Goal: Entertainment & Leisure: Consume media (video, audio)

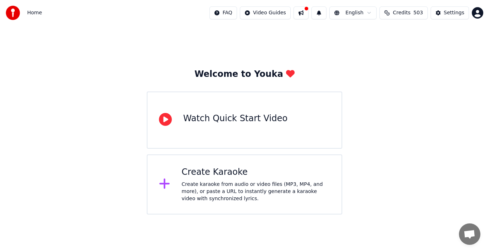
click at [233, 183] on div "Create karaoke from audio or video files (MP3, MP4, and more), or paste a URL t…" at bounding box center [255, 191] width 148 height 21
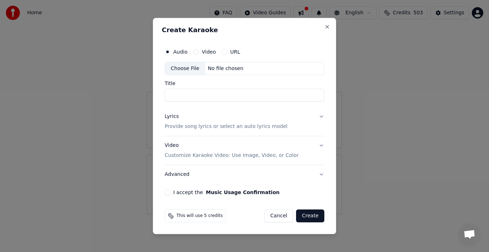
click at [230, 50] on label "URL" at bounding box center [235, 51] width 10 height 5
click at [227, 50] on button "URL" at bounding box center [224, 52] width 6 height 6
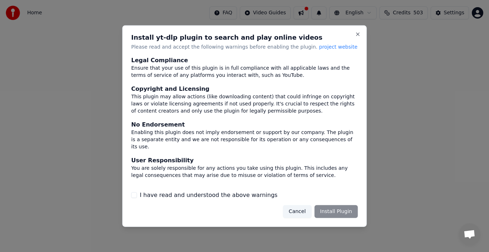
click at [133, 195] on button "I have read and understood the above warnings" at bounding box center [134, 195] width 6 height 6
click at [336, 212] on button "Install Plugin" at bounding box center [335, 211] width 43 height 13
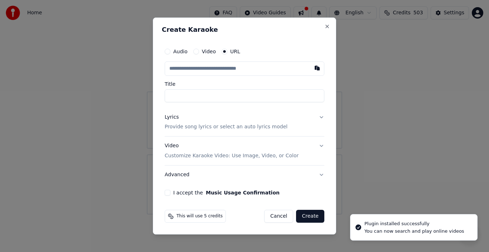
click at [231, 68] on input "text" at bounding box center [245, 69] width 160 height 14
click at [316, 69] on button "button" at bounding box center [317, 68] width 14 height 13
type input "**********"
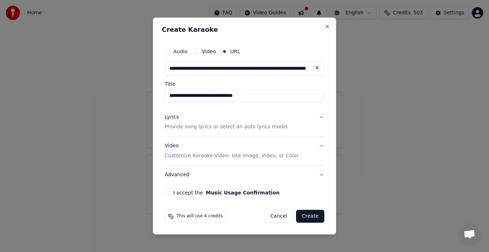
click at [204, 127] on p "Provide song lyrics or select an auto lyrics model" at bounding box center [226, 127] width 123 height 7
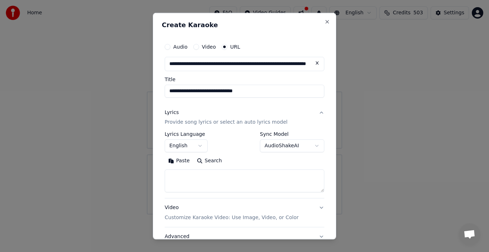
click at [193, 145] on body "**********" at bounding box center [244, 107] width 489 height 215
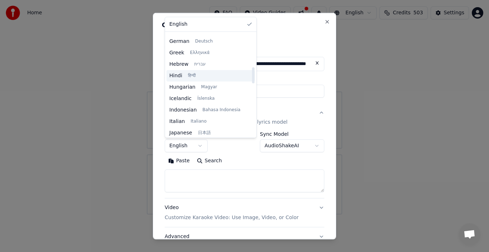
scroll to position [215, 0]
select select "**"
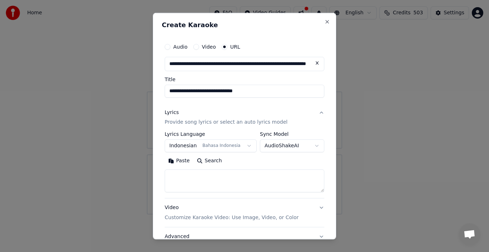
click at [196, 174] on textarea at bounding box center [245, 181] width 160 height 23
click at [181, 160] on button "Paste" at bounding box center [179, 160] width 29 height 11
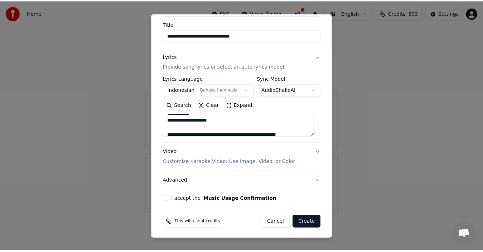
scroll to position [57, 0]
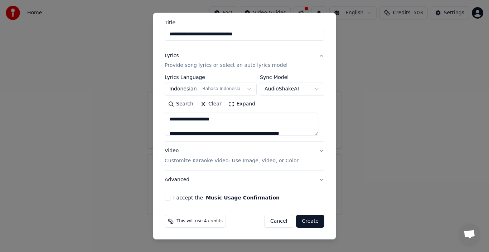
click at [166, 195] on button "I accept the Music Usage Confirmation" at bounding box center [168, 198] width 6 height 6
click at [303, 221] on button "Create" at bounding box center [310, 221] width 28 height 13
type textarea "**********"
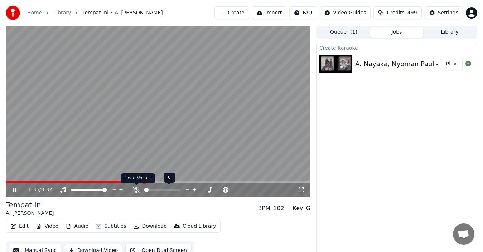
click at [136, 189] on icon at bounding box center [136, 190] width 7 height 6
click at [446, 14] on div "Settings" at bounding box center [447, 12] width 20 height 7
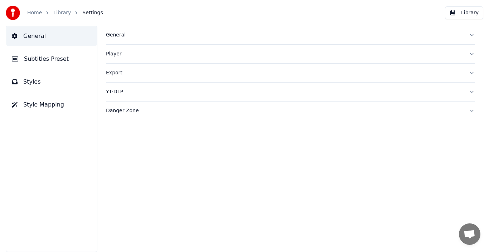
click at [36, 84] on span "Styles" at bounding box center [32, 82] width 18 height 9
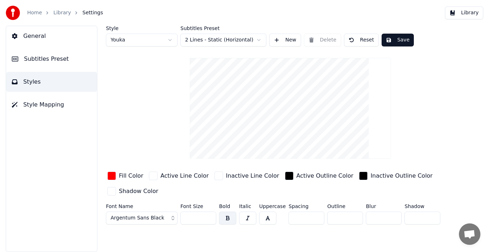
type input "*"
click at [431, 216] on input "*" at bounding box center [422, 218] width 36 height 13
click at [401, 39] on button "Save" at bounding box center [397, 40] width 32 height 13
click at [38, 14] on link "Home" at bounding box center [34, 12] width 15 height 7
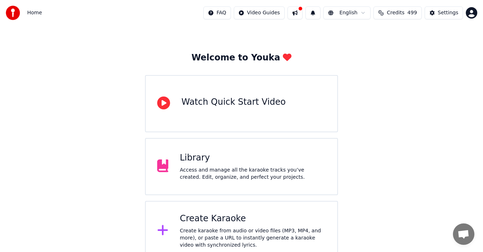
scroll to position [25, 0]
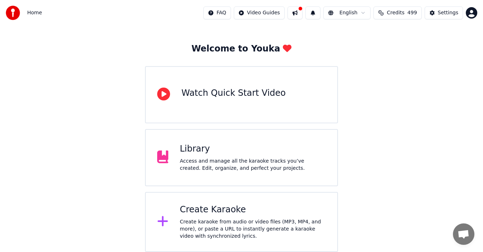
click at [281, 216] on div "Create Karaoke Create karaoke from audio or video files (MP3, MP4, and more), o…" at bounding box center [253, 222] width 146 height 36
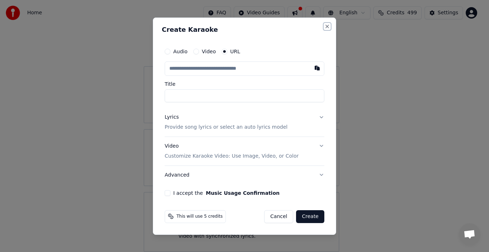
click at [326, 25] on button "Close" at bounding box center [327, 27] width 6 height 6
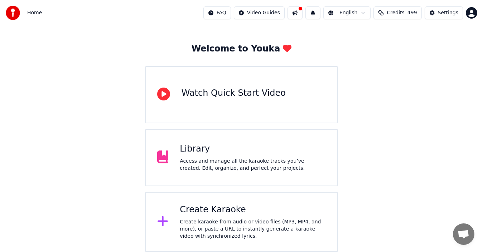
click at [274, 15] on html "Home FAQ Video Guides English Credits 499 Settings Welcome to Youka Watch Quick…" at bounding box center [241, 114] width 483 height 278
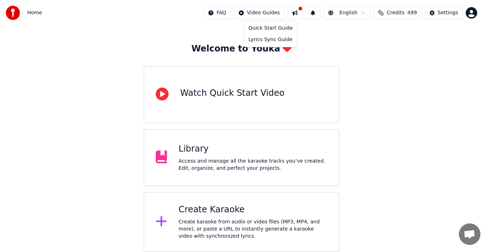
click at [370, 44] on html "Home FAQ Video Guides English Credits 499 Settings Welcome to Youka Watch Quick…" at bounding box center [244, 114] width 489 height 278
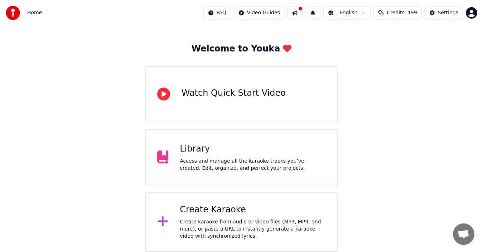
click at [235, 156] on div "Library Access and manage all the karaoke tracks you’ve created. Edit, organize…" at bounding box center [253, 157] width 146 height 29
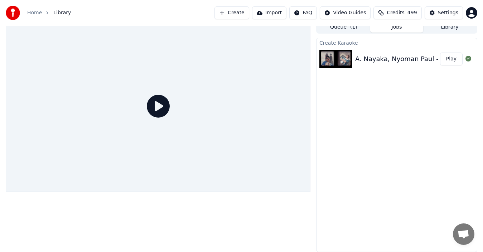
click at [156, 106] on icon at bounding box center [158, 106] width 23 height 23
click at [441, 12] on div "Settings" at bounding box center [447, 12] width 20 height 7
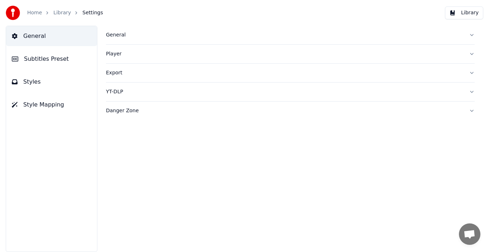
click at [37, 85] on span "Styles" at bounding box center [32, 82] width 18 height 9
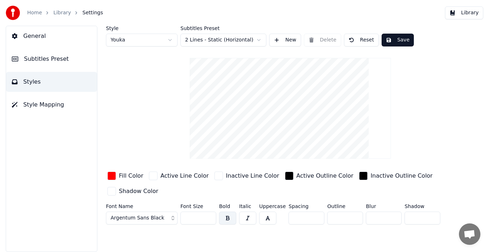
click at [54, 16] on link "Library" at bounding box center [62, 12] width 18 height 7
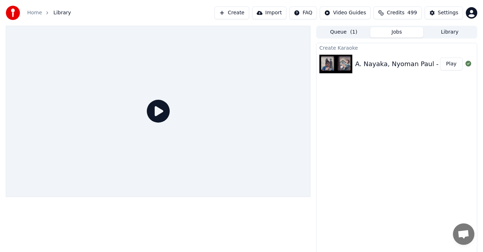
click at [457, 64] on button "Play" at bounding box center [451, 64] width 23 height 13
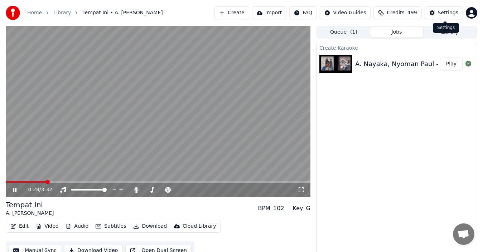
click at [447, 12] on div "Settings" at bounding box center [447, 12] width 20 height 7
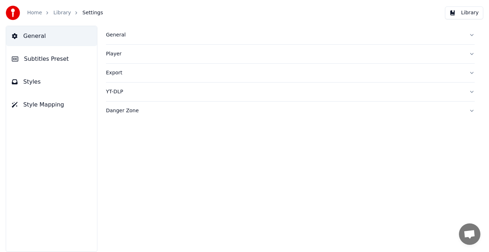
click at [43, 85] on button "Styles" at bounding box center [51, 82] width 91 height 20
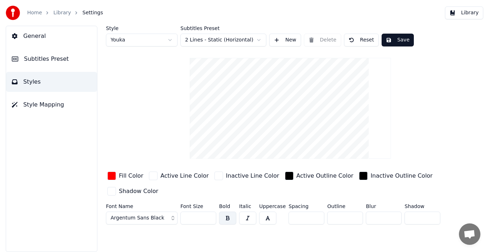
type input "*"
click at [430, 220] on input "*" at bounding box center [422, 218] width 36 height 13
type input "*"
click at [391, 215] on input "*" at bounding box center [384, 218] width 36 height 13
click at [389, 43] on button "Save" at bounding box center [397, 40] width 32 height 13
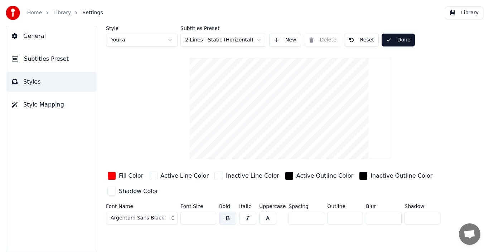
click at [60, 12] on link "Library" at bounding box center [62, 12] width 18 height 7
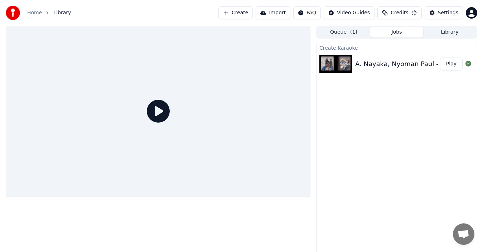
click at [449, 67] on button "Play" at bounding box center [451, 64] width 23 height 13
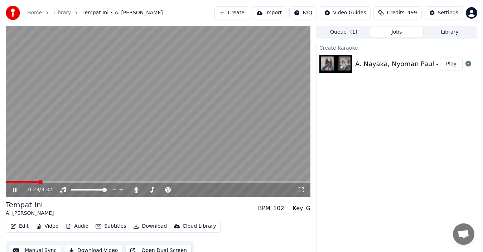
click at [39, 181] on span at bounding box center [158, 181] width 304 height 1
click at [39, 180] on video at bounding box center [158, 111] width 304 height 171
click at [39, 182] on span at bounding box center [28, 181] width 45 height 1
click at [14, 192] on icon at bounding box center [19, 190] width 16 height 6
click at [450, 10] on div "Settings" at bounding box center [447, 12] width 20 height 7
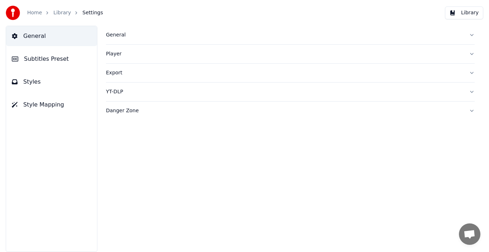
click at [52, 59] on span "Subtitles Preset" at bounding box center [46, 59] width 45 height 9
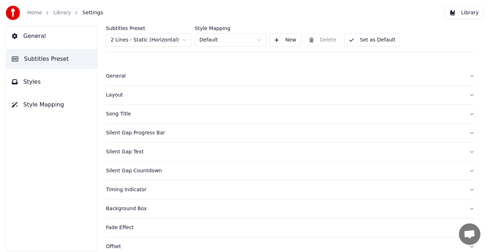
click at [117, 97] on div "Layout" at bounding box center [284, 95] width 357 height 7
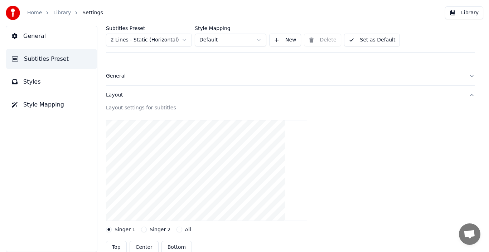
click at [118, 97] on div "Layout" at bounding box center [284, 95] width 357 height 7
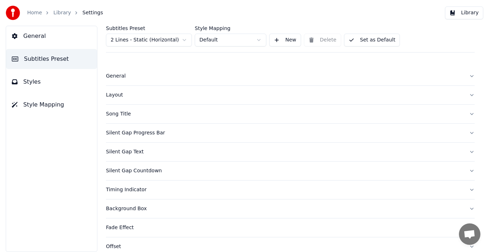
click at [123, 115] on div "Song Title" at bounding box center [284, 114] width 357 height 7
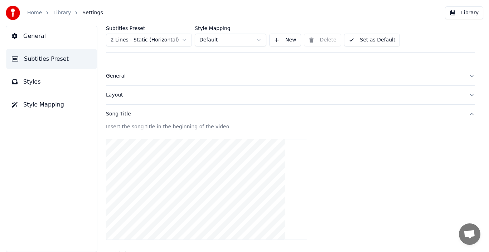
click at [123, 115] on div "Song Title" at bounding box center [284, 114] width 357 height 7
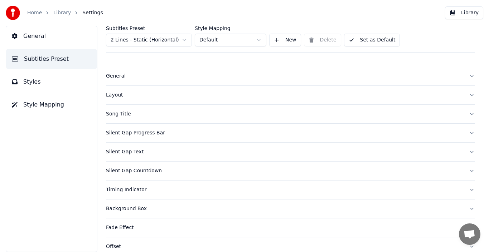
click at [124, 150] on div "Silent Gap Text" at bounding box center [284, 151] width 357 height 7
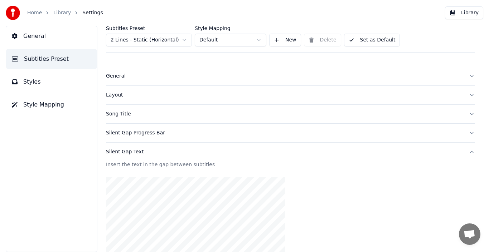
click at [130, 153] on div "Silent Gap Text" at bounding box center [284, 151] width 357 height 7
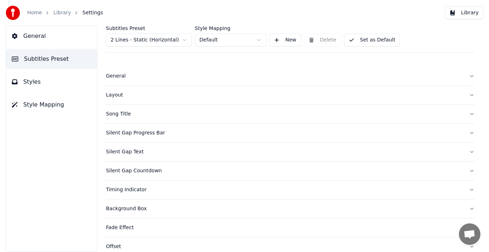
click at [129, 135] on div "Silent Gap Progress Bar" at bounding box center [284, 132] width 357 height 7
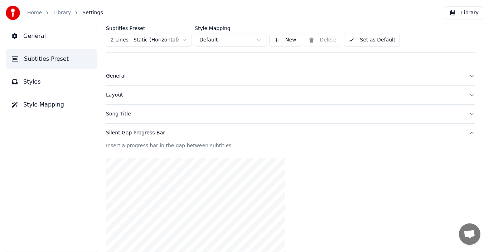
click at [131, 133] on div "Silent Gap Progress Bar" at bounding box center [284, 132] width 357 height 7
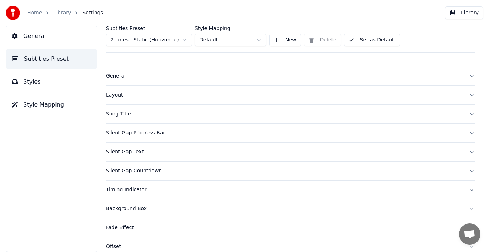
click at [136, 187] on div "Timing Indicator" at bounding box center [284, 189] width 357 height 7
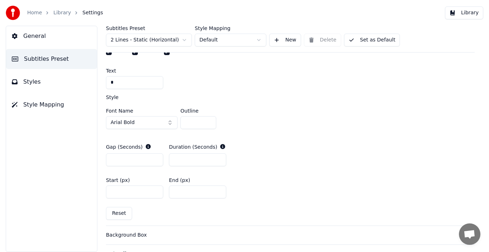
scroll to position [286, 0]
type input "*"
click at [156, 161] on input "*" at bounding box center [134, 159] width 57 height 13
type input "*"
click at [219, 162] on input "*" at bounding box center [197, 159] width 57 height 13
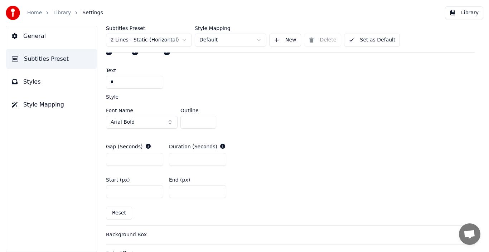
type input "*"
click at [156, 156] on input "*" at bounding box center [134, 159] width 57 height 13
click at [242, 161] on div "Gap (Seconds) * Duration (Seconds) *" at bounding box center [290, 154] width 368 height 34
type input "**"
click at [209, 120] on input "**" at bounding box center [198, 122] width 36 height 13
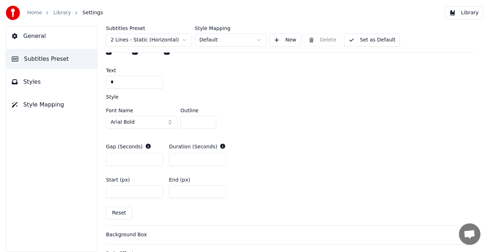
click at [294, 135] on div "A visual cue that shows when to start singing by indicating the timing before t…" at bounding box center [290, 69] width 368 height 312
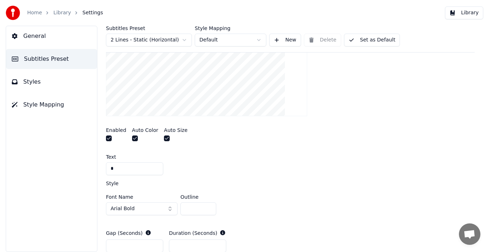
scroll to position [128, 0]
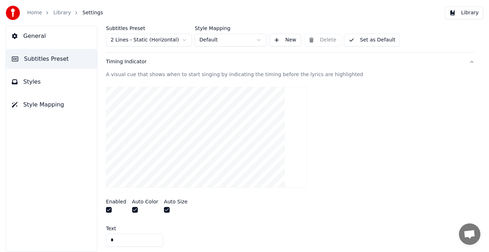
click at [59, 14] on link "Library" at bounding box center [62, 12] width 18 height 7
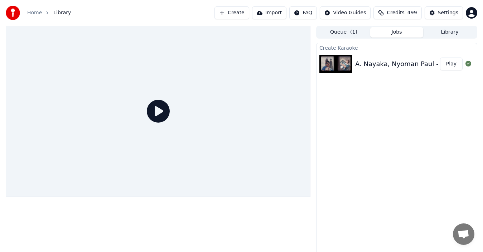
click at [451, 62] on button "Play" at bounding box center [451, 64] width 23 height 13
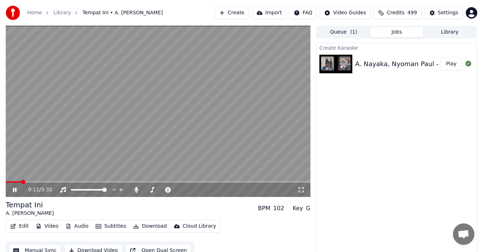
click at [21, 182] on span at bounding box center [158, 181] width 304 height 1
click at [448, 12] on div "Settings" at bounding box center [447, 12] width 20 height 7
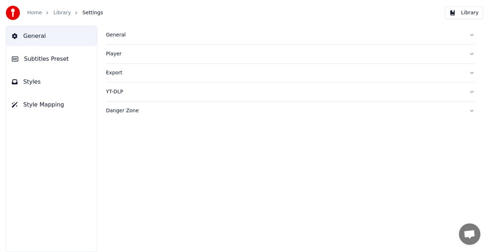
click at [44, 38] on button "General" at bounding box center [51, 36] width 91 height 20
click at [47, 63] on span "Subtitles Preset" at bounding box center [46, 59] width 45 height 9
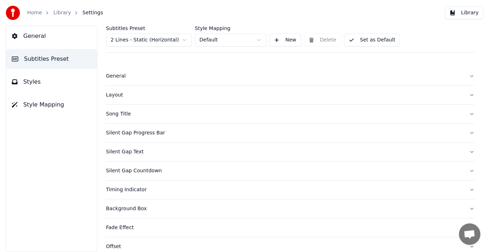
click at [134, 193] on div "Timing Indicator" at bounding box center [284, 189] width 357 height 7
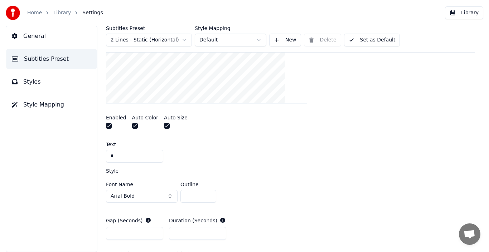
scroll to position [215, 0]
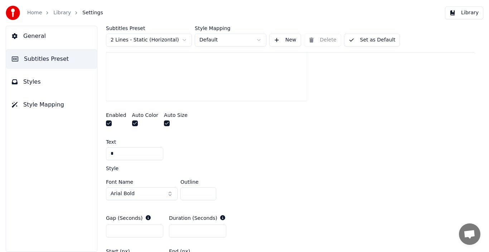
type input "*"
click at [208, 196] on input "*" at bounding box center [198, 193] width 36 height 13
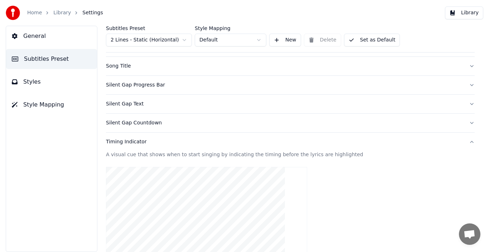
scroll to position [36, 0]
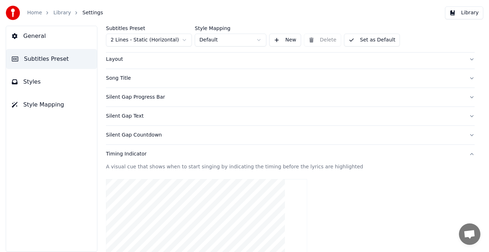
click at [135, 99] on div "Silent Gap Progress Bar" at bounding box center [284, 97] width 357 height 7
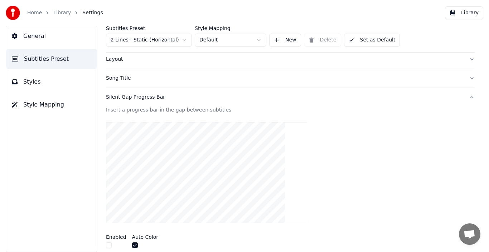
click at [144, 99] on div "Silent Gap Progress Bar" at bounding box center [284, 97] width 357 height 7
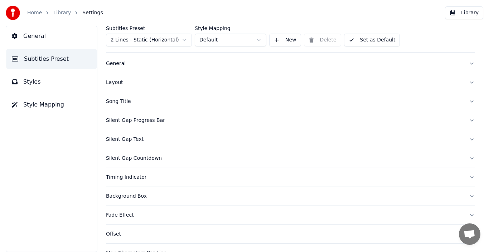
scroll to position [0, 0]
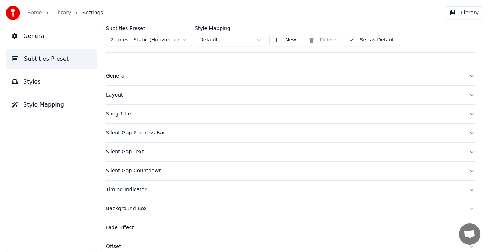
click at [112, 97] on div "Layout" at bounding box center [284, 95] width 357 height 7
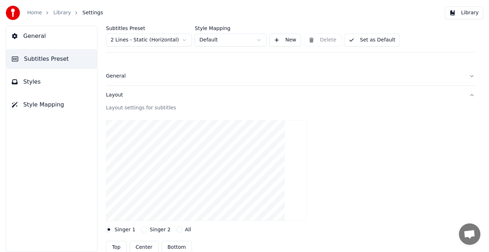
click at [116, 95] on div "Layout" at bounding box center [284, 95] width 357 height 7
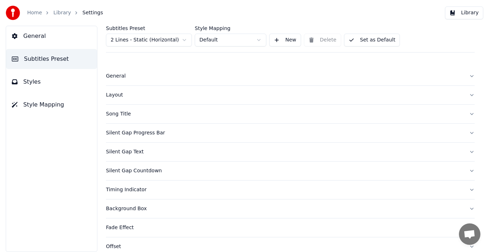
click at [127, 116] on div "Song Title" at bounding box center [284, 114] width 357 height 7
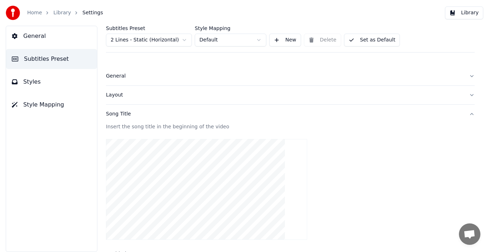
click at [127, 115] on div "Song Title" at bounding box center [284, 114] width 357 height 7
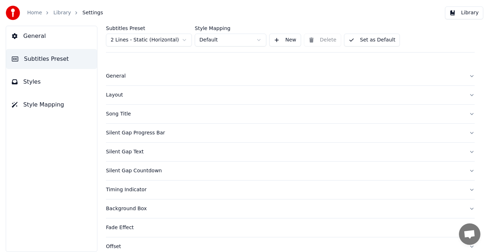
click at [129, 131] on div "Silent Gap Progress Bar" at bounding box center [284, 132] width 357 height 7
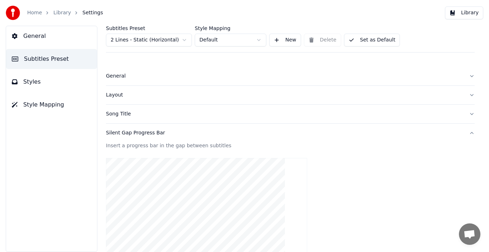
click at [127, 130] on div "Silent Gap Progress Bar" at bounding box center [284, 132] width 357 height 7
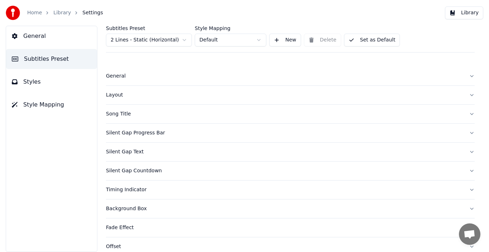
click at [128, 152] on div "Silent Gap Text" at bounding box center [284, 151] width 357 height 7
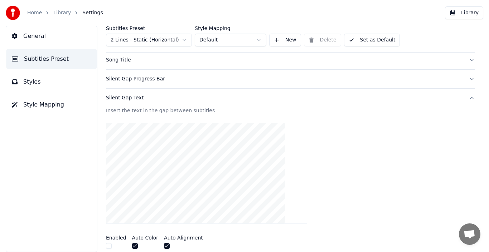
scroll to position [143, 0]
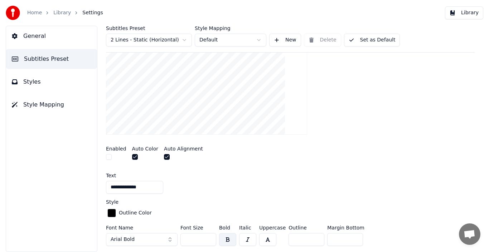
click at [164, 157] on button "button" at bounding box center [167, 157] width 6 height 6
click at [132, 157] on button "button" at bounding box center [135, 157] width 6 height 6
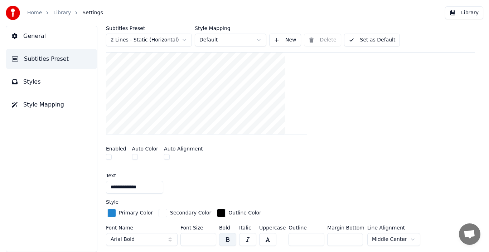
drag, startPoint x: 134, startPoint y: 186, endPoint x: 107, endPoint y: 186, distance: 27.2
click at [107, 186] on input "**********" at bounding box center [134, 187] width 57 height 13
click at [204, 176] on div "Text" at bounding box center [290, 175] width 368 height 5
click at [61, 14] on link "Library" at bounding box center [62, 12] width 18 height 7
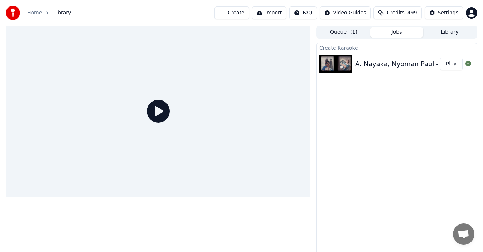
click at [450, 68] on button "Play" at bounding box center [451, 64] width 23 height 13
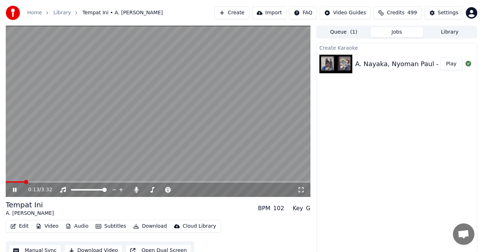
click at [24, 182] on span at bounding box center [158, 181] width 304 height 1
click at [447, 16] on div "Settings" at bounding box center [447, 12] width 20 height 7
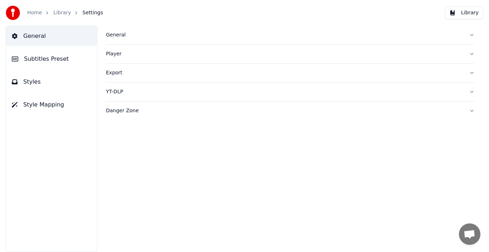
click at [31, 57] on span "Subtitles Preset" at bounding box center [46, 59] width 45 height 9
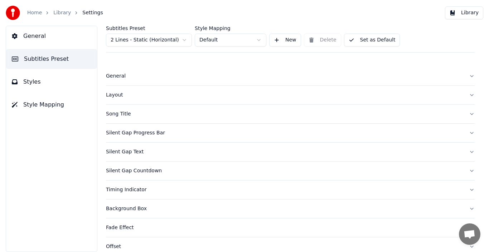
click at [112, 79] on div "General" at bounding box center [284, 76] width 357 height 7
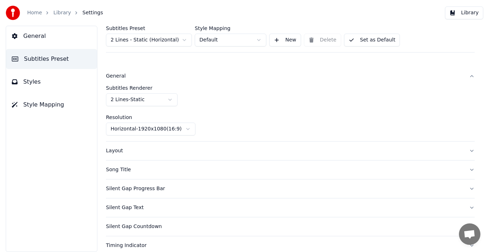
click at [117, 152] on div "Layout" at bounding box center [284, 150] width 357 height 7
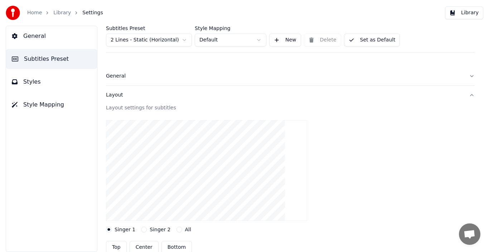
click at [117, 96] on div "Layout" at bounding box center [284, 95] width 357 height 7
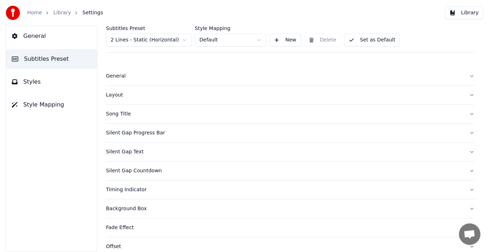
click at [121, 117] on div "Song Title" at bounding box center [284, 114] width 357 height 7
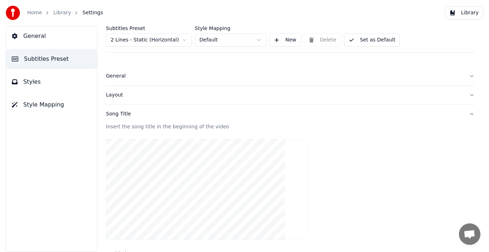
click at [123, 116] on div "Song Title" at bounding box center [284, 114] width 357 height 7
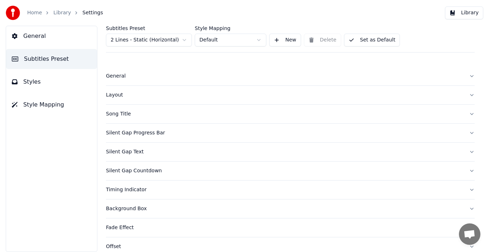
click at [131, 133] on div "Silent Gap Progress Bar" at bounding box center [284, 132] width 357 height 7
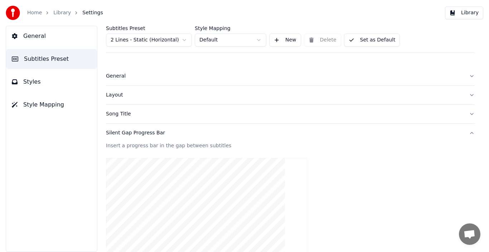
click at [138, 136] on div "Silent Gap Progress Bar" at bounding box center [284, 132] width 357 height 7
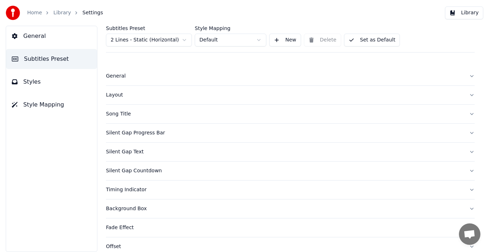
click at [131, 151] on div "Silent Gap Text" at bounding box center [284, 151] width 357 height 7
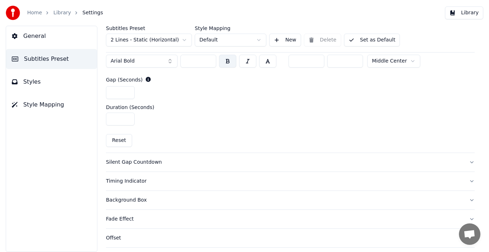
scroll to position [322, 0]
click at [129, 160] on div "Silent Gap Countdown" at bounding box center [284, 161] width 357 height 7
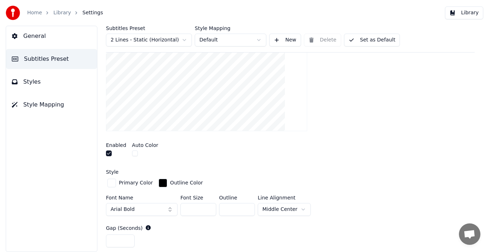
scroll to position [143, 0]
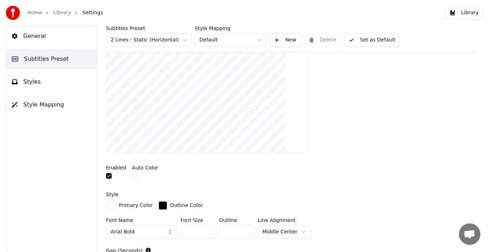
click at [111, 177] on button "button" at bounding box center [109, 176] width 6 height 6
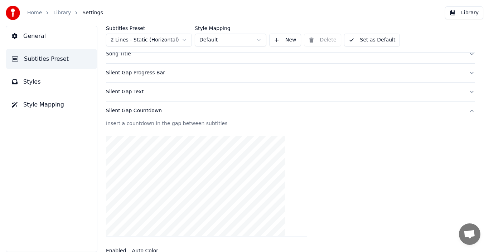
scroll to position [0, 0]
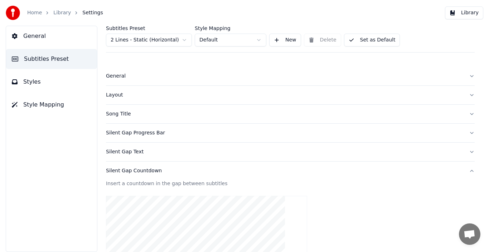
click at [146, 170] on div "Silent Gap Countdown" at bounding box center [284, 170] width 357 height 7
click at [136, 152] on div "Silent Gap Text" at bounding box center [284, 151] width 357 height 7
click at [131, 151] on div "Silent Gap Text" at bounding box center [284, 151] width 357 height 7
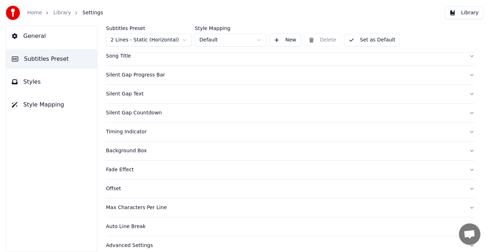
scroll to position [67, 0]
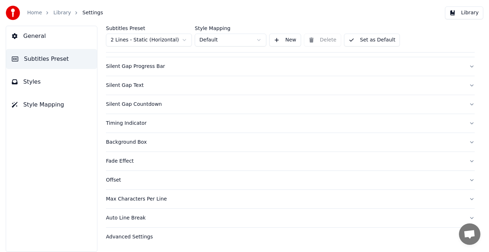
click at [129, 122] on div "Timing Indicator" at bounding box center [284, 123] width 357 height 7
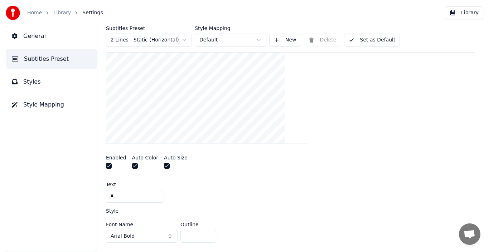
scroll to position [174, 0]
click at [164, 164] on button "button" at bounding box center [167, 164] width 6 height 6
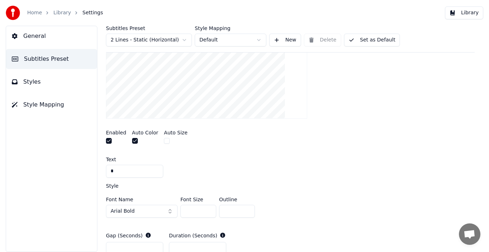
scroll to position [210, 0]
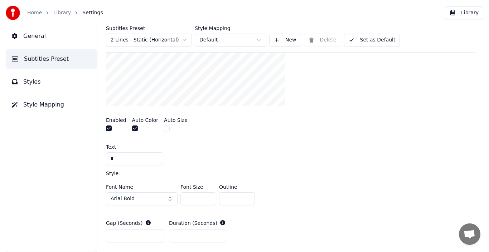
click at [142, 202] on button "Arial Bold" at bounding box center [142, 198] width 72 height 13
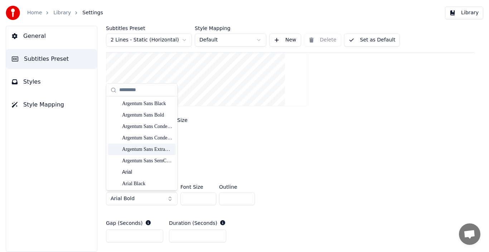
click at [155, 150] on div "Argentum Sans ExtraBold" at bounding box center [147, 149] width 51 height 7
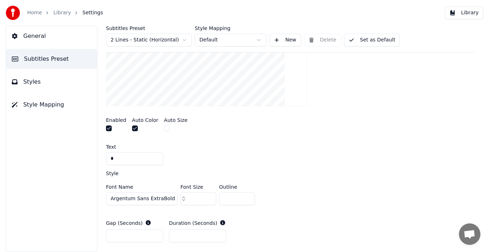
click at [164, 199] on span "Argentum Sans ExtraBold" at bounding box center [143, 198] width 64 height 7
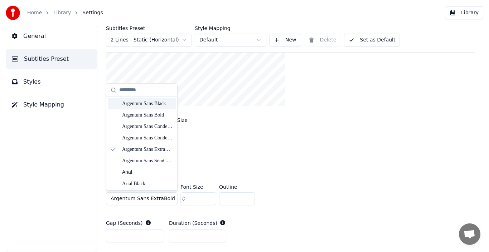
click at [147, 102] on div "Argentum Sans Black" at bounding box center [147, 103] width 51 height 7
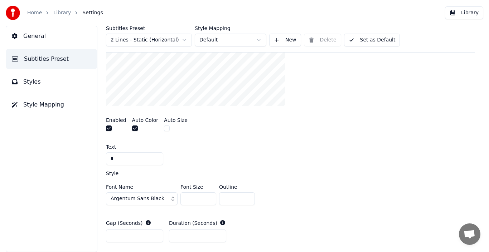
click at [209, 200] on input "**" at bounding box center [198, 198] width 36 height 13
click at [207, 201] on input "**" at bounding box center [198, 198] width 36 height 13
type input "**"
click at [209, 199] on input "**" at bounding box center [198, 198] width 36 height 13
click at [274, 173] on div "Style" at bounding box center [290, 173] width 368 height 5
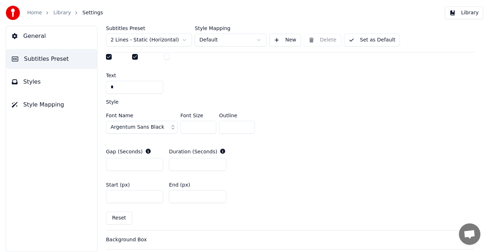
scroll to position [317, 0]
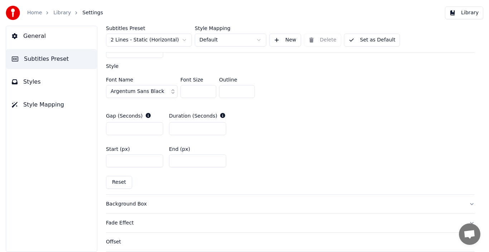
drag, startPoint x: 121, startPoint y: 161, endPoint x: 115, endPoint y: 163, distance: 7.0
click at [115, 163] on input "****" at bounding box center [134, 161] width 57 height 13
type input "****"
click at [251, 156] on div "Start (px) **** End (px) ***" at bounding box center [290, 157] width 368 height 32
click at [36, 86] on button "Styles" at bounding box center [51, 82] width 91 height 20
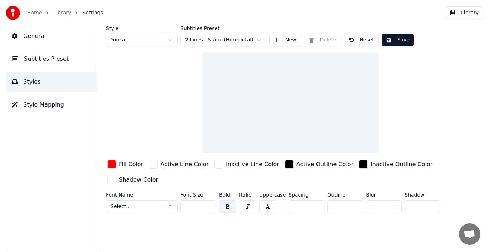
scroll to position [0, 0]
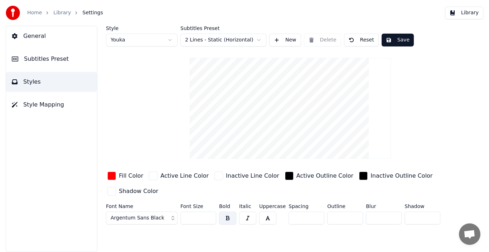
click at [209, 220] on input "**" at bounding box center [198, 218] width 36 height 13
type input "**"
click at [209, 220] on input "**" at bounding box center [198, 218] width 36 height 13
click at [391, 43] on button "Save" at bounding box center [397, 40] width 32 height 13
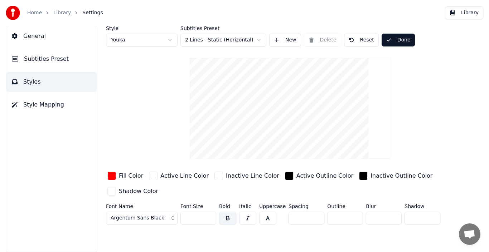
click at [59, 12] on link "Library" at bounding box center [62, 12] width 18 height 7
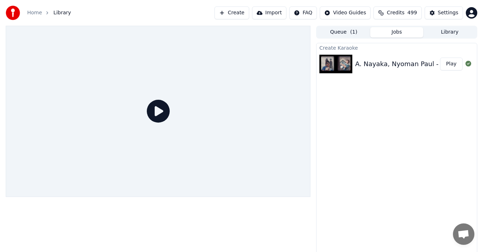
click at [453, 64] on button "Play" at bounding box center [451, 64] width 23 height 13
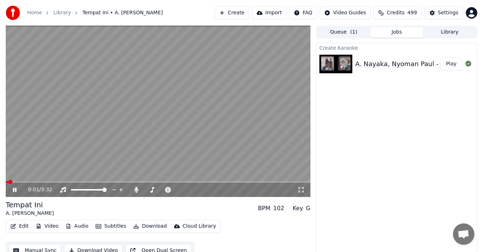
click at [18, 180] on video at bounding box center [158, 111] width 304 height 171
click at [20, 182] on span at bounding box center [158, 181] width 304 height 1
click at [15, 187] on icon at bounding box center [19, 190] width 16 height 6
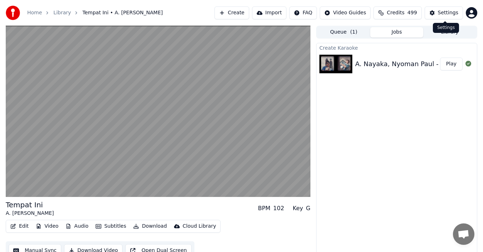
click at [437, 13] on button "Settings" at bounding box center [443, 12] width 38 height 13
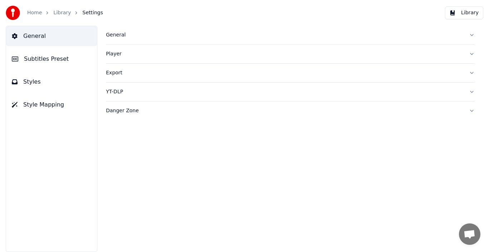
click at [26, 83] on span "Styles" at bounding box center [32, 82] width 18 height 9
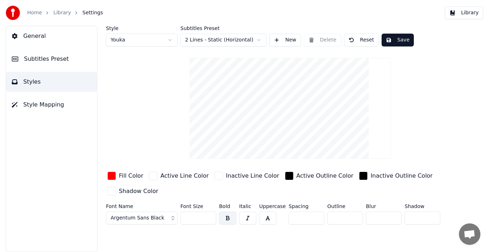
click at [43, 39] on button "General" at bounding box center [51, 36] width 91 height 20
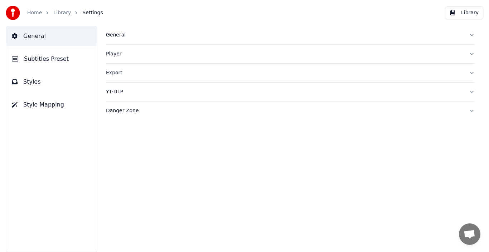
click at [116, 36] on div "General" at bounding box center [284, 34] width 357 height 7
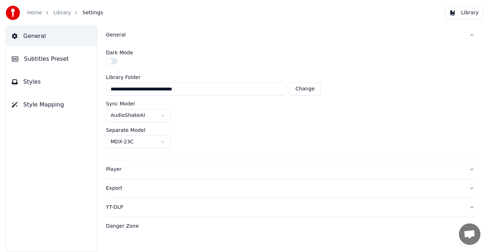
click at [39, 33] on span "General" at bounding box center [34, 36] width 23 height 9
click at [42, 61] on span "Subtitles Preset" at bounding box center [46, 59] width 45 height 9
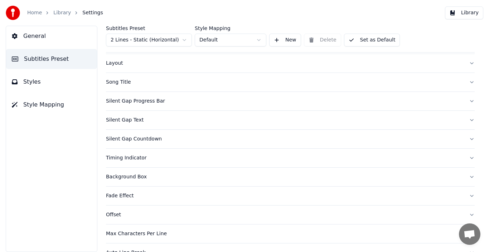
scroll to position [67, 0]
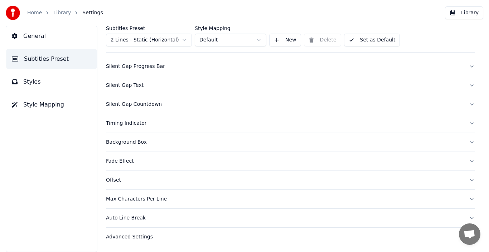
click at [122, 126] on div "Timing Indicator" at bounding box center [284, 123] width 357 height 7
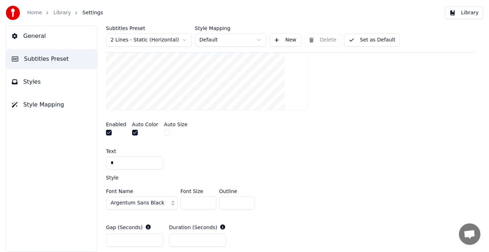
scroll to position [210, 0]
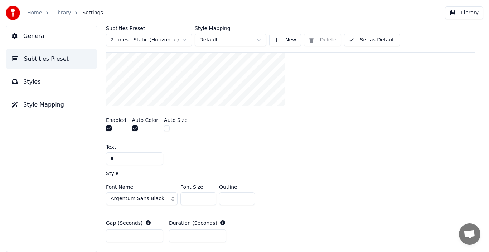
click at [116, 158] on input "*" at bounding box center [134, 158] width 57 height 13
click at [133, 128] on button "button" at bounding box center [135, 129] width 6 height 6
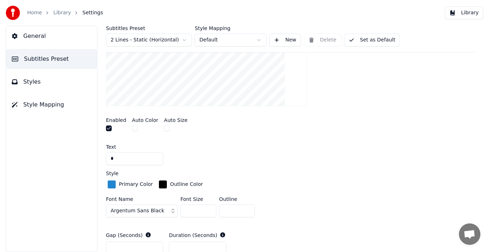
click at [249, 212] on input "*" at bounding box center [237, 211] width 36 height 13
click at [248, 212] on input "*" at bounding box center [237, 211] width 36 height 13
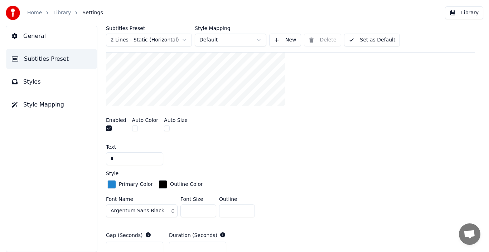
click at [248, 212] on input "*" at bounding box center [237, 211] width 36 height 13
click at [246, 212] on input "*" at bounding box center [237, 211] width 36 height 13
type input "*"
click at [246, 212] on input "*" at bounding box center [237, 211] width 36 height 13
drag, startPoint x: 196, startPoint y: 211, endPoint x: 177, endPoint y: 211, distance: 19.7
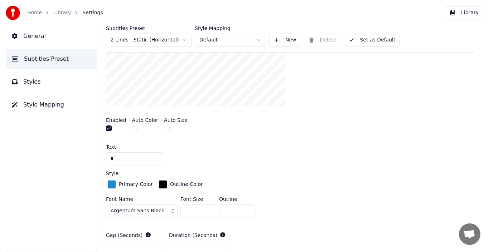
click at [177, 211] on div "Font Name Argentum Sans Black Font Size ** Outline *" at bounding box center [290, 209] width 368 height 24
drag, startPoint x: 195, startPoint y: 210, endPoint x: 183, endPoint y: 212, distance: 12.7
click at [183, 212] on input "**" at bounding box center [198, 211] width 36 height 13
type input "**"
click at [255, 165] on div "*" at bounding box center [290, 158] width 368 height 13
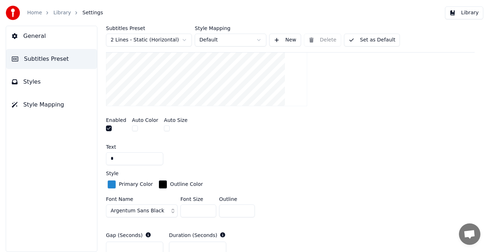
type input "*"
click at [248, 208] on input "*" at bounding box center [237, 211] width 36 height 13
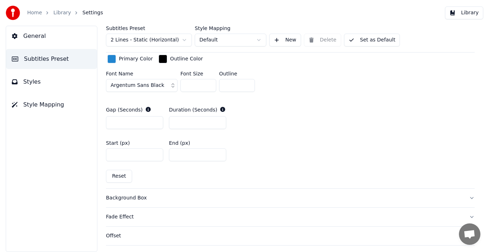
scroll to position [353, 0]
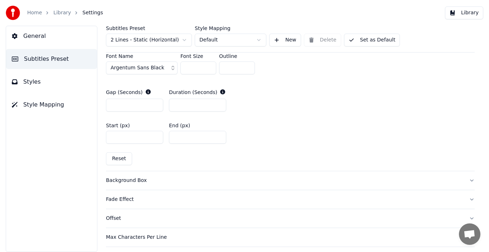
click at [42, 86] on button "Styles" at bounding box center [51, 82] width 91 height 20
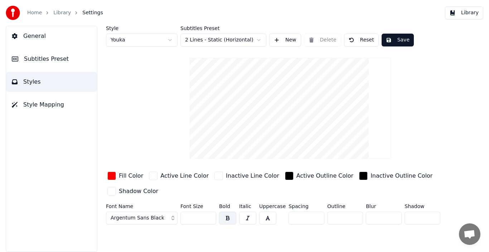
scroll to position [0, 0]
click at [209, 219] on input "**" at bounding box center [198, 218] width 36 height 13
type input "**"
click at [209, 219] on input "**" at bounding box center [198, 218] width 36 height 13
type input "*"
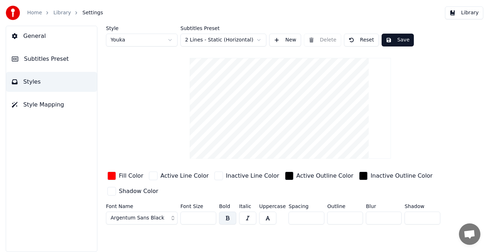
click at [430, 216] on input "*" at bounding box center [422, 218] width 36 height 13
type input "*"
click at [392, 220] on input "*" at bounding box center [384, 218] width 36 height 13
type input "*"
click at [354, 220] on input "*" at bounding box center [345, 218] width 36 height 13
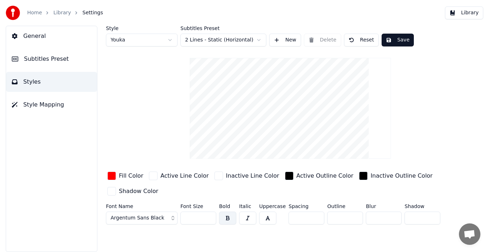
click at [393, 39] on button "Save" at bounding box center [397, 40] width 32 height 13
click at [60, 13] on link "Library" at bounding box center [62, 12] width 18 height 7
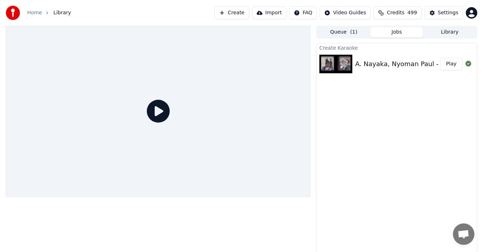
click at [445, 64] on button "Play" at bounding box center [451, 64] width 23 height 13
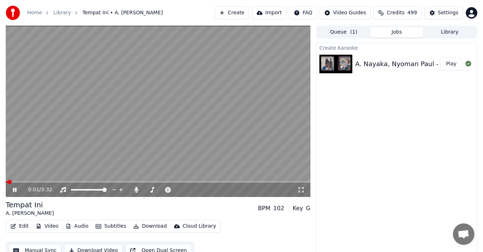
click at [36, 183] on div "0:01 / 3:32" at bounding box center [158, 190] width 304 height 14
click at [37, 182] on span at bounding box center [158, 181] width 304 height 1
click at [27, 181] on span at bounding box center [24, 181] width 36 height 1
click at [444, 13] on div "Settings" at bounding box center [447, 12] width 20 height 7
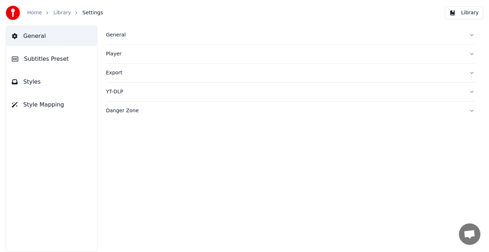
click at [49, 39] on button "General" at bounding box center [51, 36] width 91 height 20
click at [119, 35] on div "General" at bounding box center [284, 34] width 357 height 7
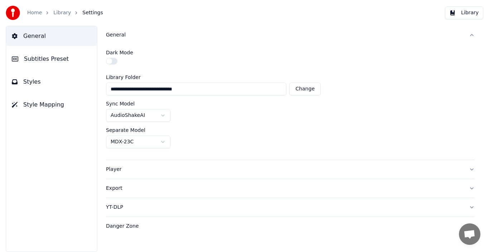
click at [45, 61] on span "Subtitles Preset" at bounding box center [46, 59] width 45 height 9
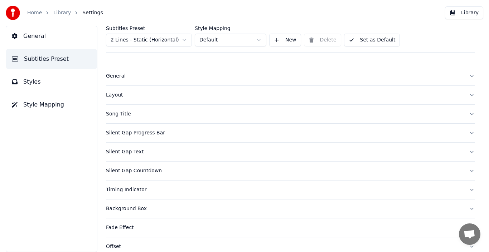
click at [112, 80] on button "General" at bounding box center [290, 76] width 368 height 19
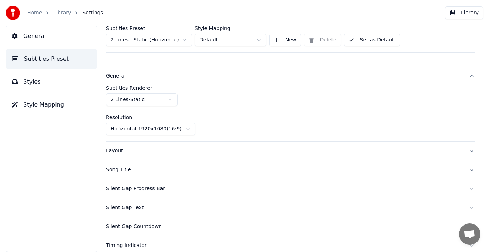
click at [121, 78] on div "General" at bounding box center [284, 76] width 357 height 7
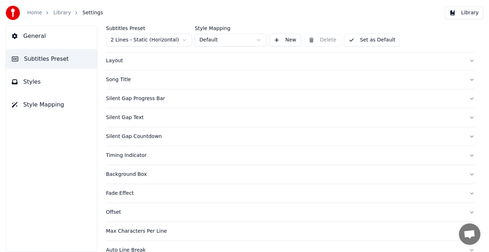
scroll to position [67, 0]
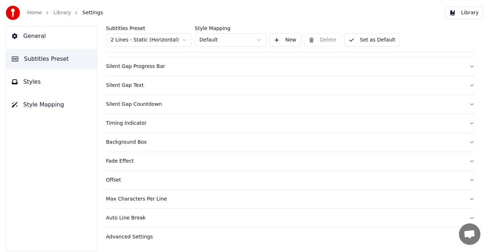
click at [130, 124] on div "Timing Indicator" at bounding box center [284, 123] width 357 height 7
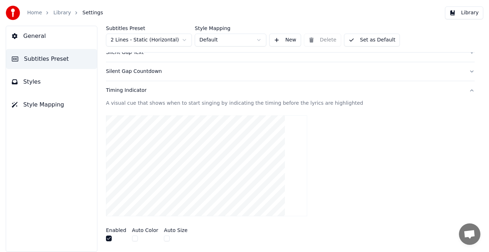
scroll to position [245, 0]
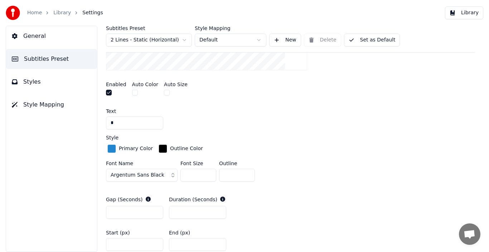
click at [109, 146] on div "button" at bounding box center [111, 149] width 9 height 9
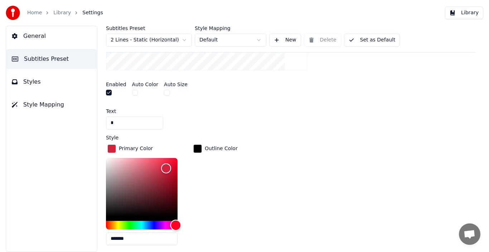
type input "*******"
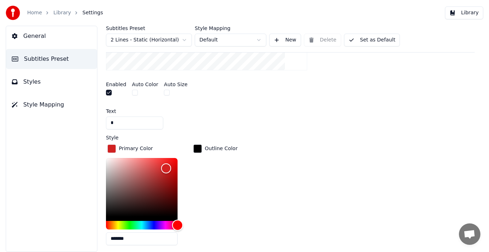
drag, startPoint x: 174, startPoint y: 224, endPoint x: 185, endPoint y: 224, distance: 11.1
click at [185, 224] on div "*******" at bounding box center [147, 203] width 83 height 90
click at [199, 148] on div "button" at bounding box center [197, 149] width 9 height 9
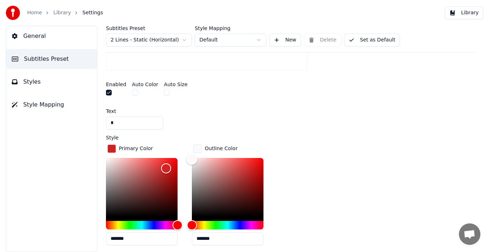
type input "*******"
drag, startPoint x: 191, startPoint y: 215, endPoint x: 192, endPoint y: 150, distance: 64.8
click at [192, 150] on div "Outline Color *******" at bounding box center [233, 197] width 83 height 108
click at [309, 142] on div "Style Primary Color ******* Outline Color ******* Font Name Argentum Sans Black…" at bounding box center [290, 207] width 368 height 145
click at [372, 98] on div "Enabled Auto Color Auto Size" at bounding box center [290, 89] width 368 height 27
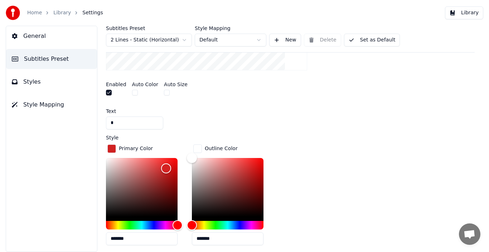
click at [57, 9] on link "Library" at bounding box center [62, 12] width 18 height 7
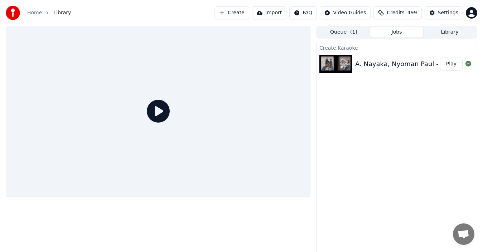
click at [447, 65] on button "Play" at bounding box center [451, 64] width 23 height 13
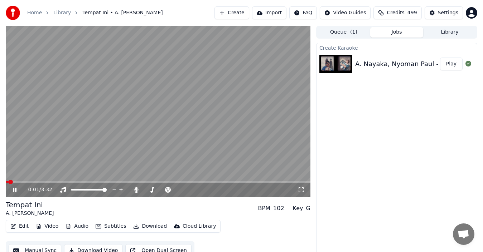
click at [50, 182] on span at bounding box center [158, 181] width 304 height 1
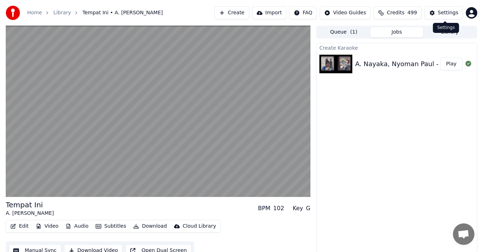
click at [433, 10] on button "Settings" at bounding box center [443, 12] width 38 height 13
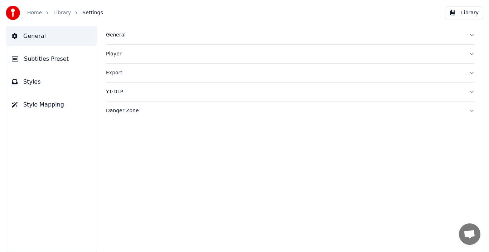
click at [46, 57] on span "Subtitles Preset" at bounding box center [46, 59] width 45 height 9
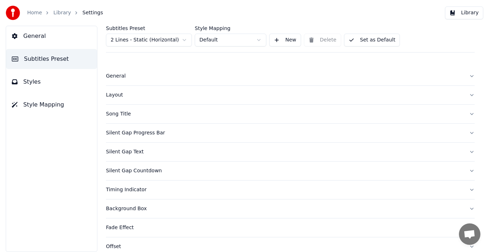
click at [37, 81] on span "Styles" at bounding box center [32, 82] width 18 height 9
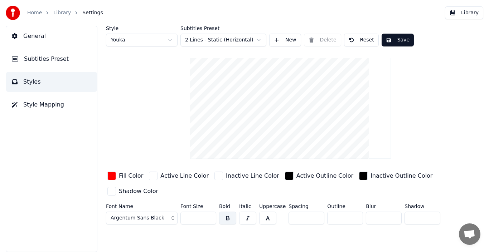
type input "*"
click at [431, 219] on input "*" at bounding box center [422, 218] width 36 height 13
click at [401, 38] on button "Save" at bounding box center [397, 40] width 32 height 13
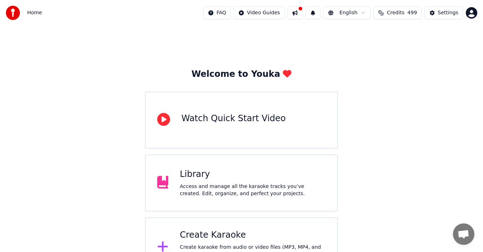
click at [200, 184] on div "Access and manage all the karaoke tracks you’ve created. Edit, organize, and pe…" at bounding box center [253, 190] width 146 height 14
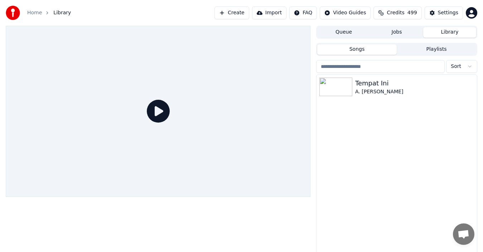
click at [157, 118] on icon at bounding box center [158, 111] width 23 height 23
click at [396, 88] on div "A. [PERSON_NAME]" at bounding box center [411, 91] width 112 height 7
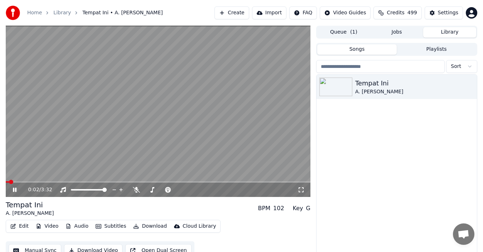
click at [20, 182] on span at bounding box center [158, 181] width 304 height 1
click at [29, 183] on div "0:10 / 3:32" at bounding box center [158, 190] width 304 height 14
click at [34, 181] on span at bounding box center [158, 181] width 304 height 1
click at [302, 190] on icon at bounding box center [300, 190] width 7 height 6
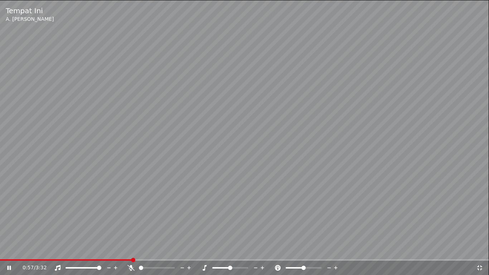
click at [181, 252] on video at bounding box center [244, 137] width 489 height 275
click at [181, 252] on span at bounding box center [244, 259] width 489 height 1
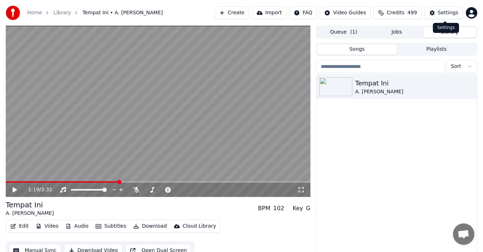
click at [443, 12] on div "Settings" at bounding box center [447, 12] width 20 height 7
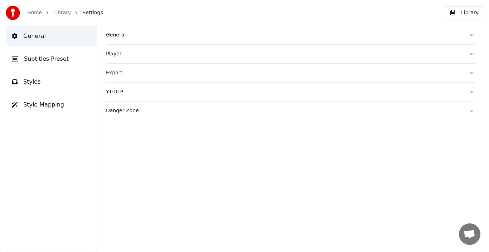
click at [43, 85] on button "Styles" at bounding box center [51, 82] width 91 height 20
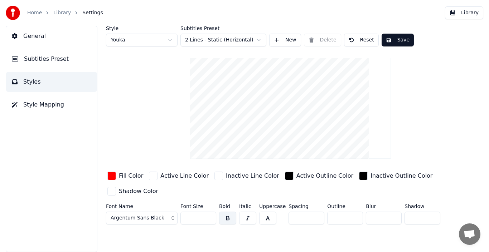
click at [359, 177] on div "button" at bounding box center [363, 176] width 9 height 9
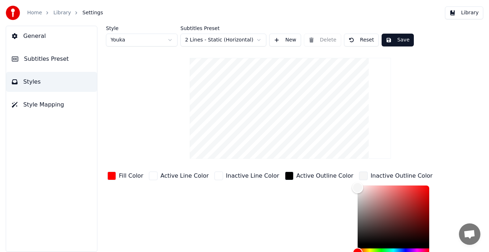
type input "*******"
drag, startPoint x: 337, startPoint y: 190, endPoint x: 328, endPoint y: 187, distance: 9.4
click at [328, 187] on div "Fill Color Active Line Color Inactive Line Color Active Outline Color Inactive …" at bounding box center [277, 232] width 342 height 124
click at [431, 151] on div "Style Youka Subtitles Preset 2 Lines - Static (Horizontal) New Delete Reset Sav…" at bounding box center [290, 175] width 368 height 298
click at [456, 206] on div "Style Youka Subtitles Preset 2 Lines - Static (Horizontal) New Delete Reset Sav…" at bounding box center [290, 175] width 368 height 298
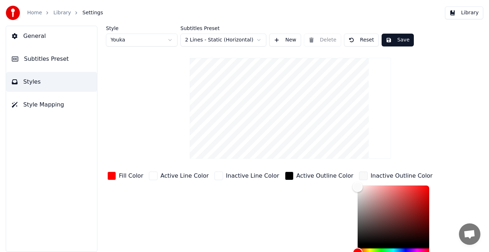
click at [359, 175] on div "button" at bounding box center [363, 176] width 9 height 9
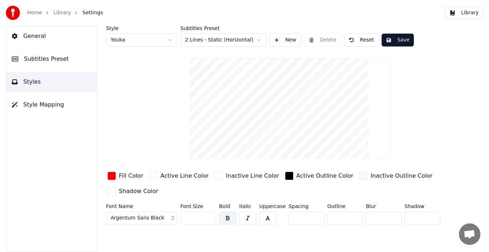
type input "*"
click at [432, 215] on input "*" at bounding box center [422, 218] width 36 height 13
click at [285, 175] on div "button" at bounding box center [289, 176] width 9 height 9
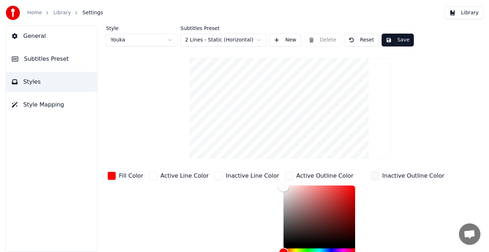
type input "*******"
drag, startPoint x: 271, startPoint y: 187, endPoint x: 262, endPoint y: 184, distance: 9.8
click at [262, 184] on div "Fill Color Active Line Color Inactive Line Color Active Outline Color ******* I…" at bounding box center [277, 232] width 342 height 124
click at [371, 175] on div "button" at bounding box center [375, 176] width 9 height 9
type input "*******"
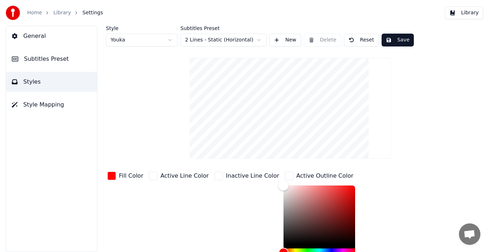
drag, startPoint x: 357, startPoint y: 189, endPoint x: 422, endPoint y: 258, distance: 95.7
click at [422, 252] on html "Home Library Settings Library General Subtitles Preset Styles Style Mapping Sty…" at bounding box center [244, 126] width 489 height 252
click at [285, 175] on div "button" at bounding box center [289, 176] width 9 height 9
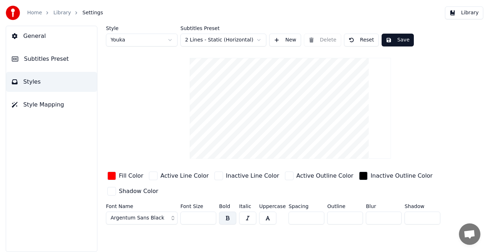
click at [391, 43] on button "Save" at bounding box center [397, 40] width 32 height 13
click at [61, 13] on link "Library" at bounding box center [62, 12] width 18 height 7
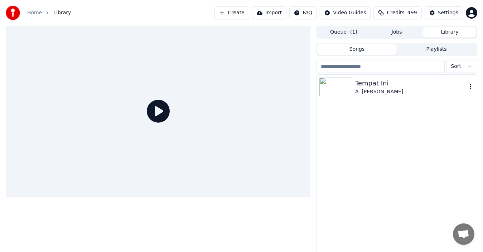
click at [440, 88] on div "Tempat Ini" at bounding box center [411, 83] width 112 height 10
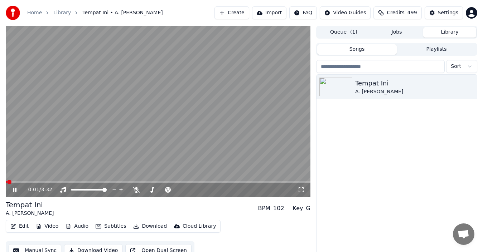
click at [41, 183] on div "0:01 / 3:32" at bounding box center [158, 190] width 304 height 14
click at [42, 182] on span at bounding box center [158, 181] width 304 height 1
click at [158, 183] on div "0:44 / 3:32" at bounding box center [158, 190] width 304 height 14
click at [157, 183] on div "0:45 / 3:32" at bounding box center [158, 190] width 304 height 14
click at [157, 182] on span at bounding box center [158, 181] width 304 height 1
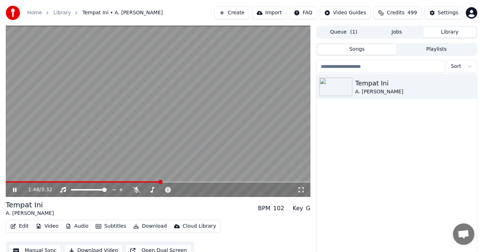
click at [190, 182] on span at bounding box center [158, 181] width 304 height 1
click at [180, 192] on span at bounding box center [178, 190] width 4 height 4
click at [137, 188] on icon at bounding box center [137, 190] width 4 height 6
click at [137, 191] on icon at bounding box center [136, 190] width 7 height 6
click at [139, 192] on icon at bounding box center [136, 190] width 7 height 6
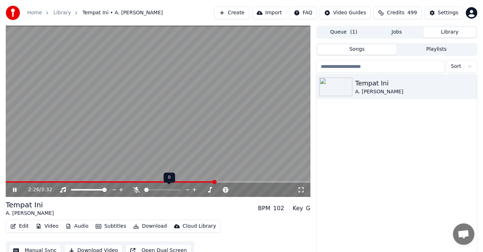
click at [139, 192] on icon at bounding box center [136, 190] width 7 height 6
click at [16, 227] on button "Edit" at bounding box center [20, 226] width 24 height 10
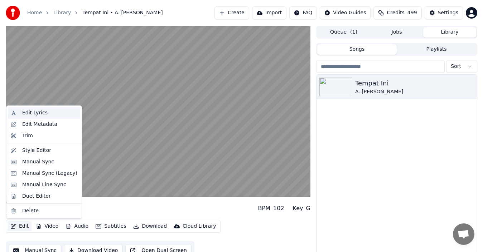
click at [31, 114] on div "Edit Lyrics" at bounding box center [34, 112] width 25 height 7
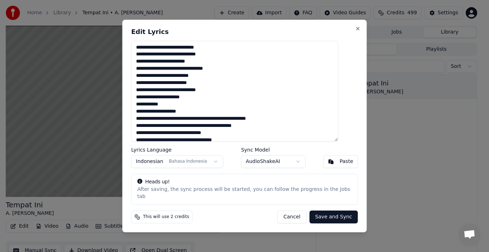
click at [287, 122] on textarea at bounding box center [234, 91] width 207 height 101
click at [355, 31] on button "Close" at bounding box center [358, 29] width 6 height 6
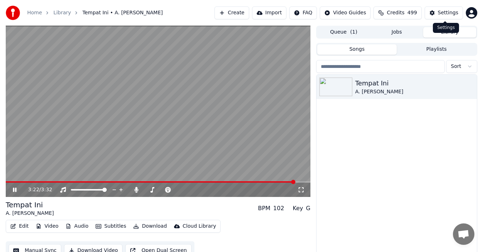
click at [435, 13] on button "Settings" at bounding box center [443, 12] width 38 height 13
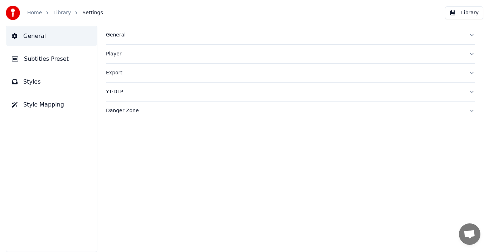
click at [25, 84] on span "Styles" at bounding box center [32, 82] width 18 height 9
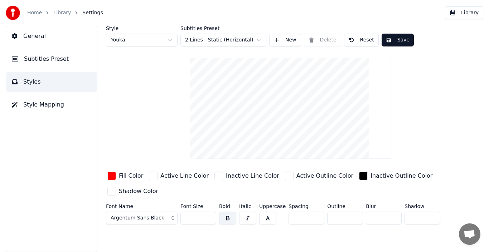
click at [56, 13] on link "Library" at bounding box center [62, 12] width 18 height 7
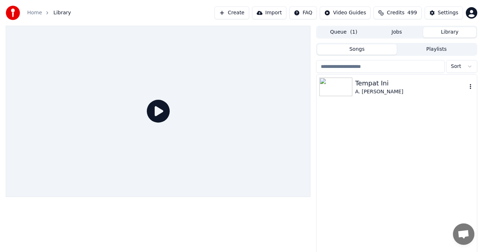
click at [444, 78] on div "Tempat Ini" at bounding box center [411, 83] width 112 height 10
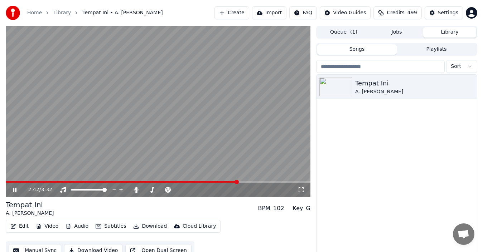
click at [13, 192] on icon at bounding box center [19, 190] width 16 height 6
click at [156, 189] on span at bounding box center [162, 189] width 36 height 1
click at [170, 192] on span at bounding box center [169, 190] width 4 height 4
click at [16, 189] on icon at bounding box center [15, 190] width 4 height 4
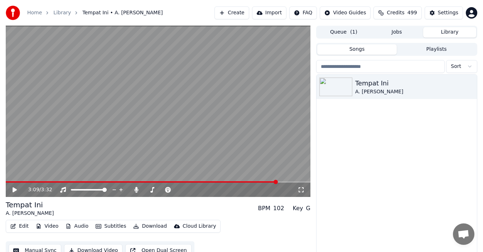
click at [38, 14] on link "Home" at bounding box center [34, 12] width 15 height 7
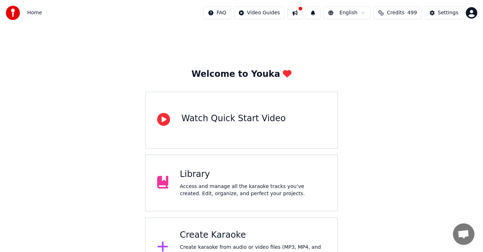
click at [203, 239] on div "Create Karaoke" at bounding box center [253, 235] width 146 height 11
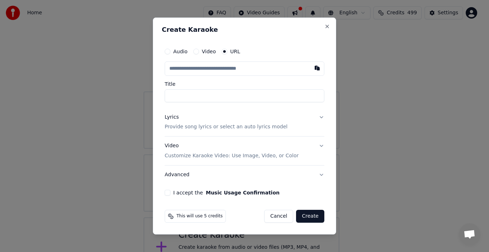
click at [209, 70] on input "text" at bounding box center [245, 69] width 160 height 14
paste input "**********"
type input "**********"
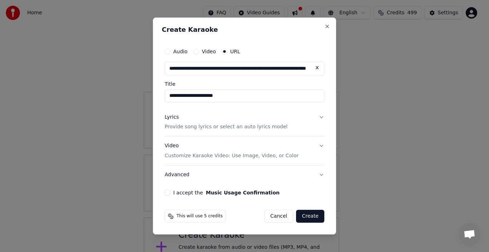
type input "**********"
click at [321, 119] on button "Lyrics Provide song lyrics or select an auto lyrics model" at bounding box center [245, 122] width 160 height 29
type input "**********"
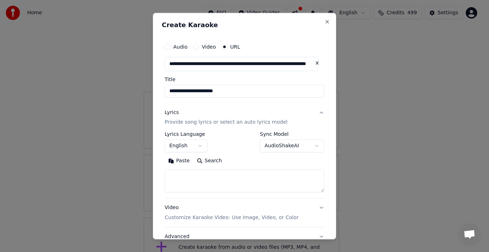
click at [196, 126] on button "Lyrics Provide song lyrics or select an auto lyrics model" at bounding box center [245, 117] width 160 height 29
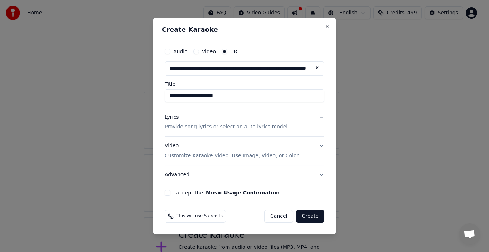
click at [196, 126] on p "Provide song lyrics or select an auto lyrics model" at bounding box center [226, 127] width 123 height 7
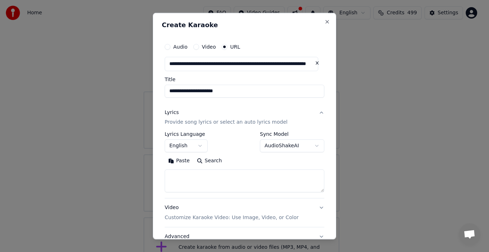
click at [309, 146] on body "**********" at bounding box center [241, 139] width 483 height 278
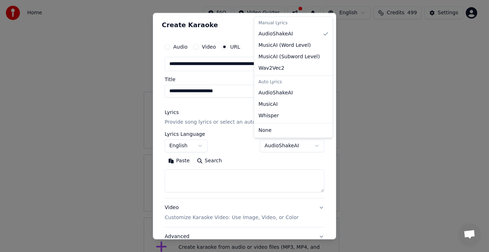
select select "**********"
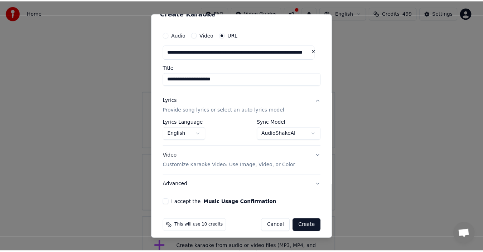
scroll to position [17, 0]
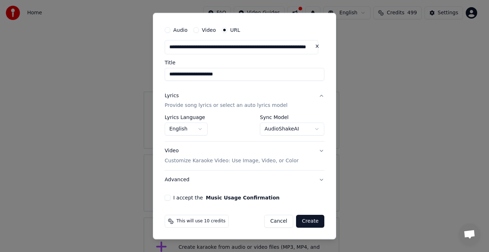
click at [170, 199] on button "I accept the Music Usage Confirmation" at bounding box center [168, 198] width 6 height 6
click at [307, 221] on button "Create" at bounding box center [310, 221] width 28 height 13
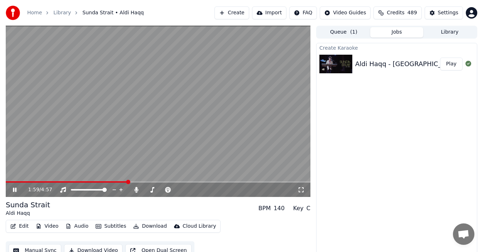
click at [118, 182] on span at bounding box center [67, 181] width 122 height 1
click at [146, 183] on div "2:10 / 4:57" at bounding box center [158, 190] width 304 height 14
click at [148, 181] on span at bounding box center [158, 181] width 304 height 1
click at [154, 182] on span at bounding box center [158, 181] width 304 height 1
click at [160, 184] on div "2:25 / 4:57" at bounding box center [158, 190] width 304 height 14
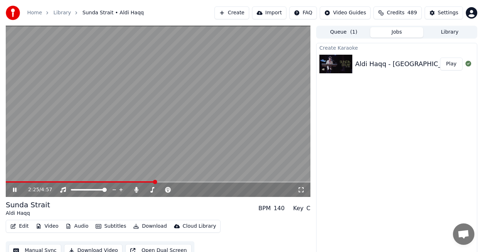
click at [160, 180] on video at bounding box center [158, 111] width 304 height 171
click at [161, 181] on span at bounding box center [158, 181] width 304 height 1
click at [165, 182] on span at bounding box center [158, 181] width 304 height 1
click at [168, 182] on span at bounding box center [158, 181] width 304 height 1
click at [172, 181] on span at bounding box center [158, 181] width 304 height 1
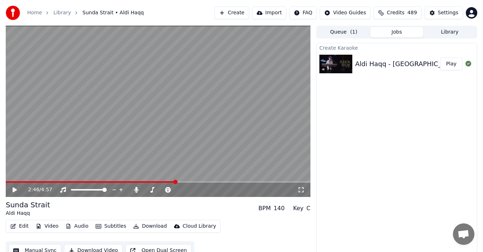
click at [175, 181] on span at bounding box center [158, 181] width 304 height 1
click at [13, 191] on icon at bounding box center [15, 189] width 4 height 5
click at [15, 190] on icon at bounding box center [15, 190] width 4 height 4
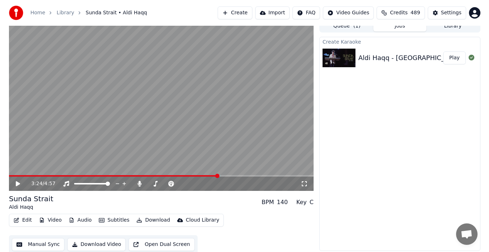
scroll to position [8, 0]
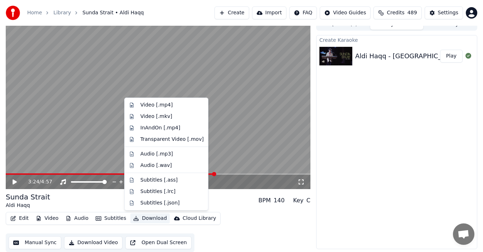
click at [148, 219] on button "Download" at bounding box center [149, 219] width 39 height 10
click at [161, 105] on div "Video [.mp4]" at bounding box center [156, 105] width 32 height 7
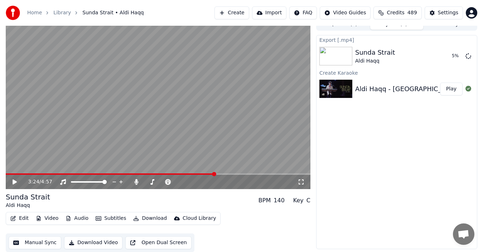
click at [17, 181] on icon at bounding box center [19, 182] width 16 height 6
click at [449, 55] on button "Show" at bounding box center [449, 56] width 26 height 13
click at [245, 12] on button "Create" at bounding box center [231, 12] width 35 height 13
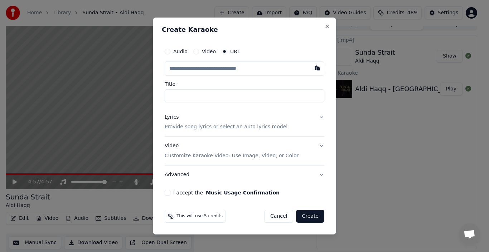
click at [238, 70] on input "text" at bounding box center [245, 69] width 160 height 14
paste input "**********"
type input "**********"
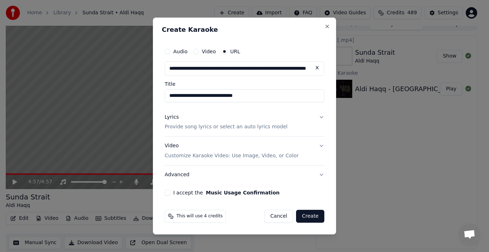
type input "**********"
click at [321, 117] on button "Lyrics Provide song lyrics or select an auto lyrics model" at bounding box center [245, 122] width 160 height 29
type input "**********"
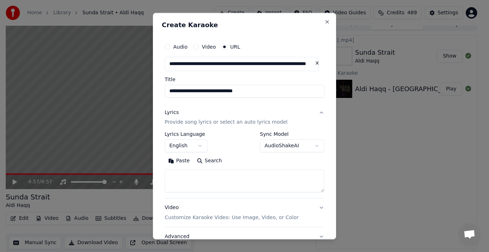
click at [202, 147] on button "English" at bounding box center [186, 146] width 43 height 13
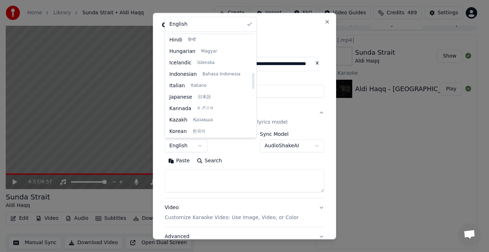
scroll to position [250, 0]
select select "**"
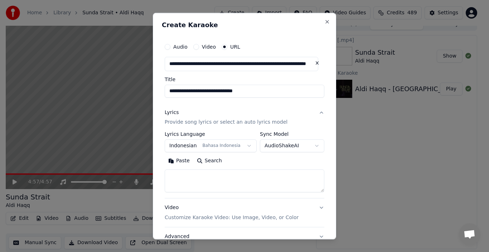
click at [182, 162] on button "Paste" at bounding box center [179, 160] width 29 height 11
type textarea "**********"
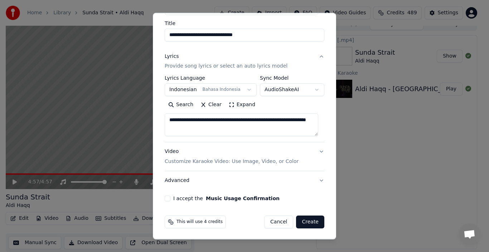
scroll to position [57, 0]
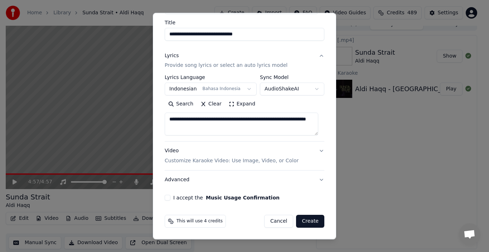
click at [209, 105] on button "Clear" at bounding box center [211, 103] width 28 height 11
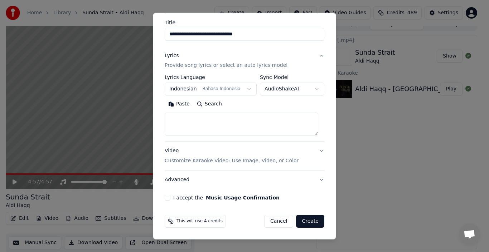
click at [311, 88] on body "**********" at bounding box center [241, 118] width 483 height 252
click at [209, 104] on button "Search" at bounding box center [209, 103] width 32 height 11
click at [310, 89] on body "**********" at bounding box center [241, 118] width 483 height 252
type textarea "**********"
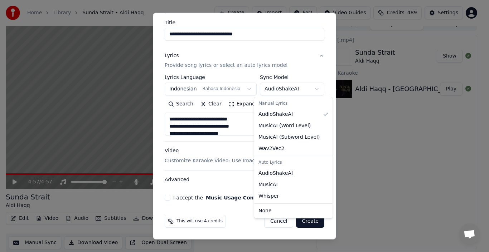
select select "**********"
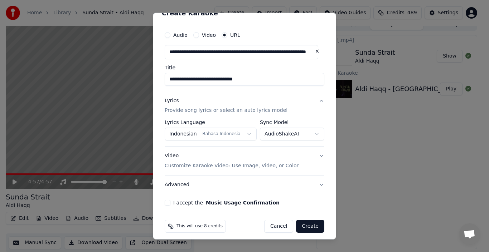
scroll to position [17, 0]
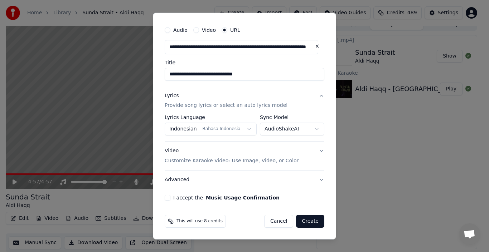
click at [170, 200] on button "I accept the Music Usage Confirmation" at bounding box center [168, 198] width 6 height 6
click at [178, 182] on button "Advanced" at bounding box center [245, 180] width 160 height 19
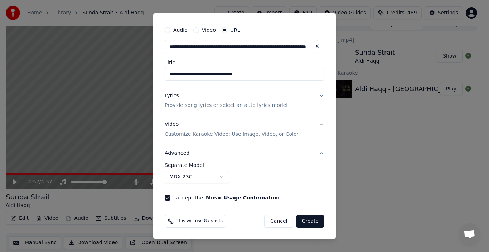
click at [260, 171] on div "**********" at bounding box center [245, 173] width 160 height 21
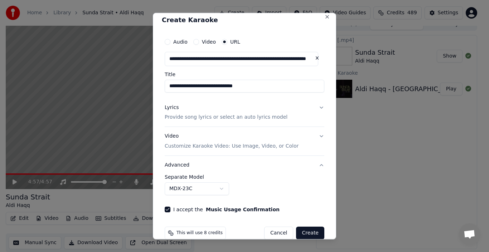
scroll to position [0, 0]
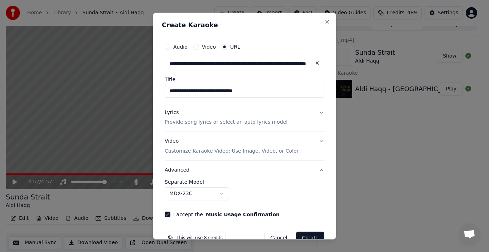
click at [314, 112] on button "Lyrics Provide song lyrics or select an auto lyrics model" at bounding box center [245, 117] width 160 height 29
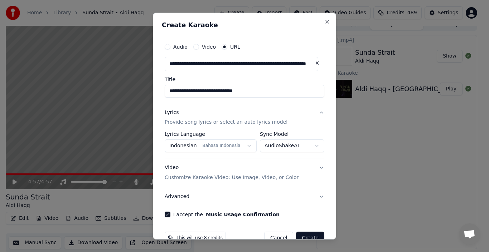
click at [311, 146] on body "**********" at bounding box center [241, 118] width 483 height 252
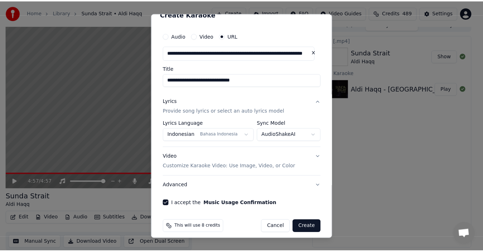
scroll to position [17, 0]
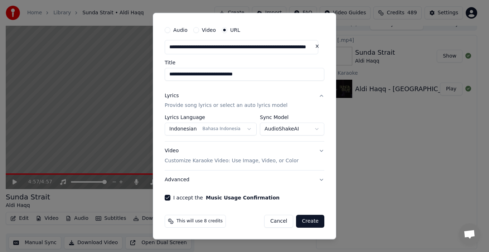
click at [305, 221] on button "Create" at bounding box center [310, 221] width 28 height 13
select select "**********"
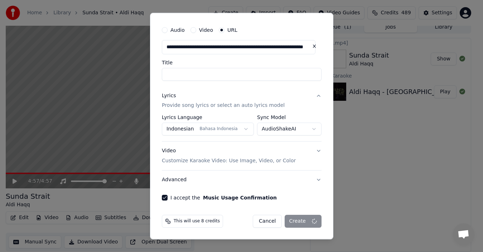
select select
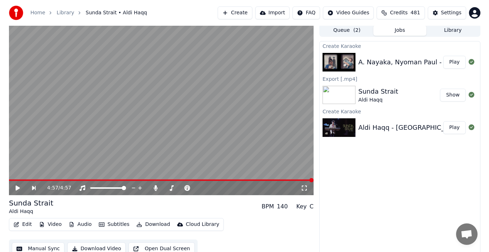
scroll to position [0, 0]
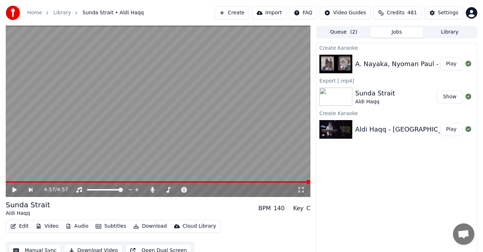
click at [451, 64] on button "Play" at bounding box center [451, 64] width 23 height 13
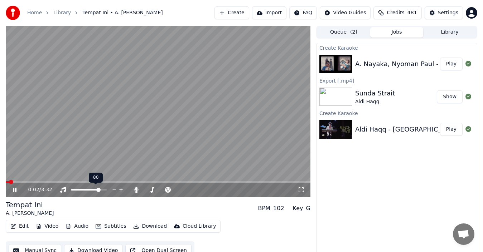
click at [99, 191] on span at bounding box center [98, 190] width 4 height 4
click at [24, 181] on video at bounding box center [158, 111] width 304 height 171
click at [26, 182] on span at bounding box center [158, 181] width 304 height 1
click at [14, 188] on icon at bounding box center [15, 189] width 4 height 5
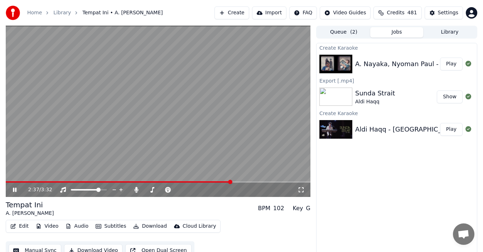
click at [211, 181] on video at bounding box center [158, 111] width 304 height 171
click at [208, 182] on span at bounding box center [118, 181] width 225 height 1
click at [179, 146] on video at bounding box center [158, 111] width 304 height 171
click at [202, 182] on span at bounding box center [114, 181] width 216 height 1
click at [14, 191] on icon at bounding box center [15, 189] width 4 height 5
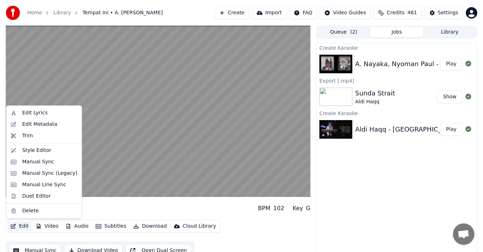
click at [21, 226] on button "Edit" at bounding box center [20, 226] width 24 height 10
click at [34, 114] on div "Edit Lyrics" at bounding box center [34, 112] width 25 height 7
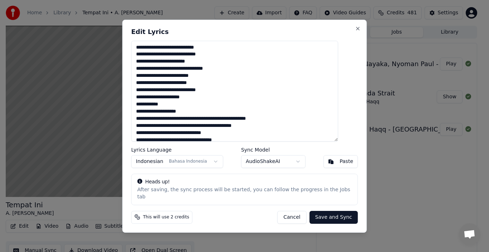
drag, startPoint x: 278, startPoint y: 36, endPoint x: 299, endPoint y: 33, distance: 21.3
click at [299, 33] on h2 "Edit Lyrics" at bounding box center [244, 32] width 226 height 6
drag, startPoint x: 293, startPoint y: 35, endPoint x: 315, endPoint y: 35, distance: 21.8
click at [315, 35] on h2 "Edit Lyrics" at bounding box center [244, 32] width 226 height 6
drag, startPoint x: 278, startPoint y: 30, endPoint x: 309, endPoint y: 34, distance: 30.9
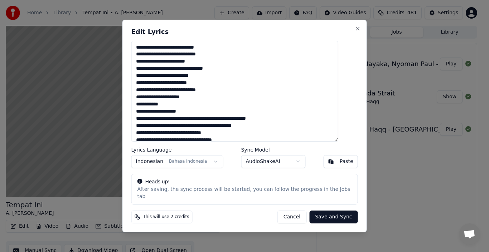
click at [309, 34] on div "Edit Lyrics Lyrics Language Indonesian Bahasa Indonesia Sync Model AudioShakeAI…" at bounding box center [244, 126] width 244 height 213
drag, startPoint x: 276, startPoint y: 35, endPoint x: 295, endPoint y: 35, distance: 19.3
click at [312, 34] on h2 "Edit Lyrics" at bounding box center [244, 32] width 226 height 6
drag, startPoint x: 234, startPoint y: 31, endPoint x: 289, endPoint y: 35, distance: 55.3
click at [297, 35] on div "Edit Lyrics Lyrics Language Indonesian Bahasa Indonesia Sync Model AudioShakeAI…" at bounding box center [244, 126] width 244 height 213
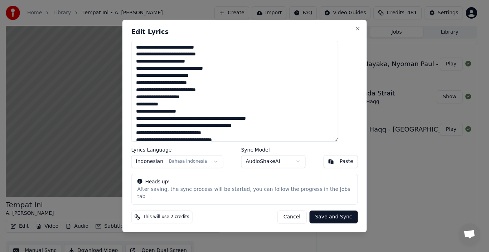
drag, startPoint x: 265, startPoint y: 31, endPoint x: 291, endPoint y: 31, distance: 25.4
click at [290, 31] on div "Edit Lyrics Lyrics Language Indonesian Bahasa Indonesia Sync Model AudioShakeAI…" at bounding box center [244, 126] width 244 height 213
drag, startPoint x: 248, startPoint y: 35, endPoint x: 279, endPoint y: 38, distance: 31.3
click at [277, 35] on h2 "Edit Lyrics" at bounding box center [244, 32] width 226 height 6
click at [175, 95] on textarea at bounding box center [234, 91] width 207 height 101
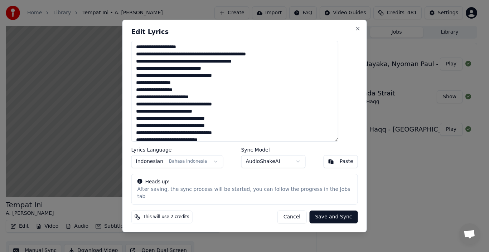
scroll to position [36, 0]
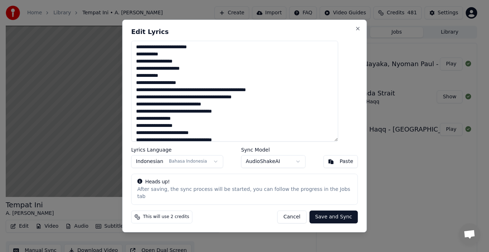
click at [202, 94] on textarea at bounding box center [234, 91] width 207 height 101
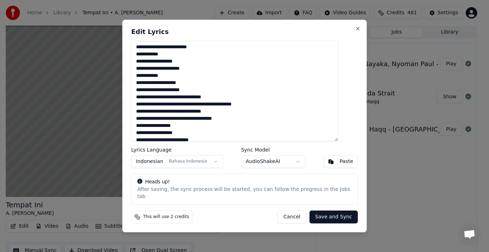
click at [201, 88] on textarea at bounding box center [234, 91] width 207 height 101
click at [174, 99] on textarea at bounding box center [234, 91] width 207 height 101
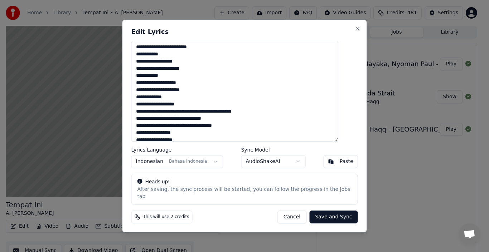
click at [203, 116] on textarea at bounding box center [234, 91] width 207 height 101
click at [214, 121] on textarea at bounding box center [234, 91] width 207 height 101
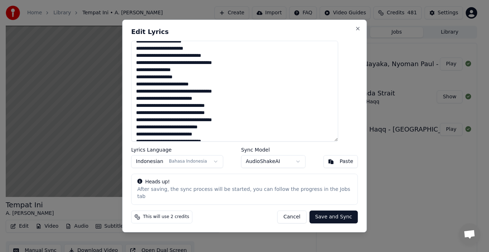
scroll to position [107, 0]
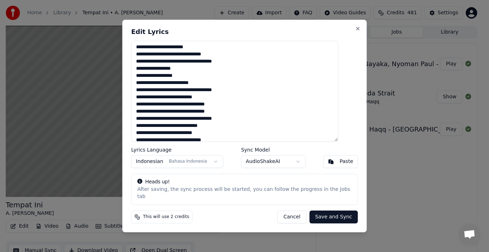
click at [194, 65] on textarea at bounding box center [234, 91] width 207 height 101
click at [289, 212] on button "Cancel" at bounding box center [291, 217] width 29 height 13
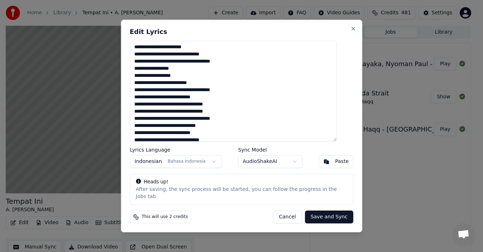
type textarea "**********"
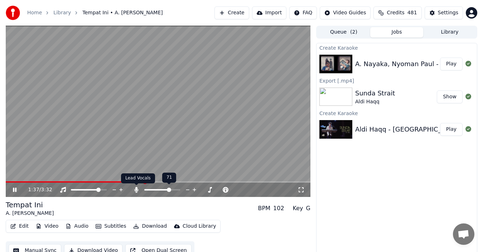
click at [131, 182] on div "Lead Vocals Lead Vocals" at bounding box center [138, 178] width 34 height 10
click at [119, 182] on span at bounding box center [76, 181] width 140 height 1
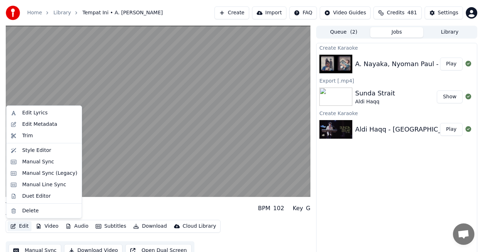
click at [18, 228] on button "Edit" at bounding box center [20, 226] width 24 height 10
click at [29, 113] on div "Edit Lyrics" at bounding box center [34, 112] width 25 height 7
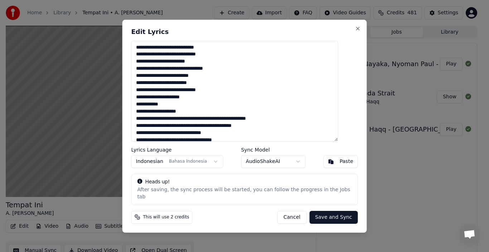
click at [175, 95] on textarea at bounding box center [234, 91] width 207 height 101
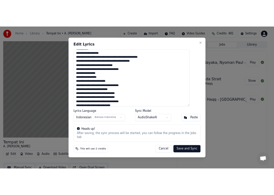
scroll to position [36, 0]
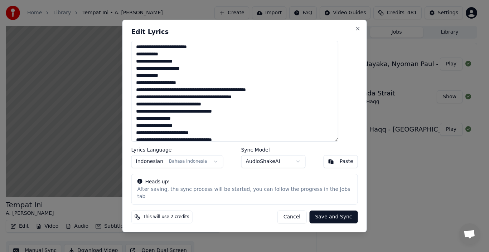
drag, startPoint x: 272, startPoint y: 214, endPoint x: 288, endPoint y: 216, distance: 16.6
click at [288, 216] on button "Cancel" at bounding box center [291, 217] width 29 height 13
type textarea "**********"
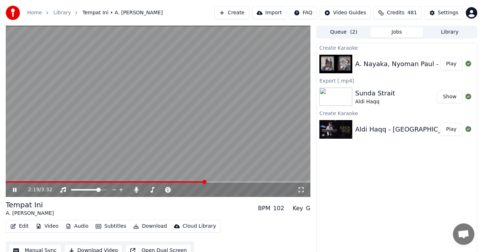
click at [17, 190] on icon at bounding box center [19, 190] width 16 height 6
click at [15, 190] on icon at bounding box center [15, 189] width 4 height 5
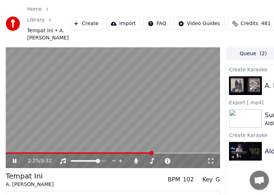
drag, startPoint x: 182, startPoint y: 5, endPoint x: 127, endPoint y: 0, distance: 56.0
click at [124, 2] on div "Home Library Tempat Ini • A. Nayaka • Nyoman Paul Create Import FAQ Video Guide…" at bounding box center [137, 23] width 274 height 47
click at [106, 143] on video at bounding box center [113, 107] width 215 height 121
